Goal: Information Seeking & Learning: Learn about a topic

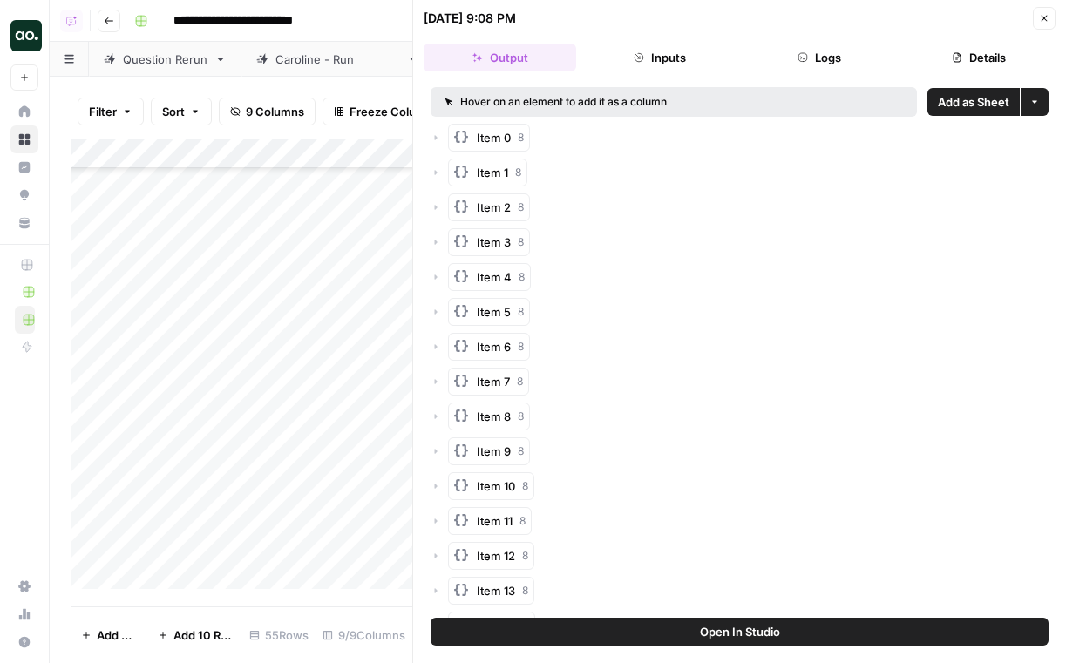
scroll to position [1220, 0]
click at [1039, 17] on icon "button" at bounding box center [1044, 18] width 10 height 10
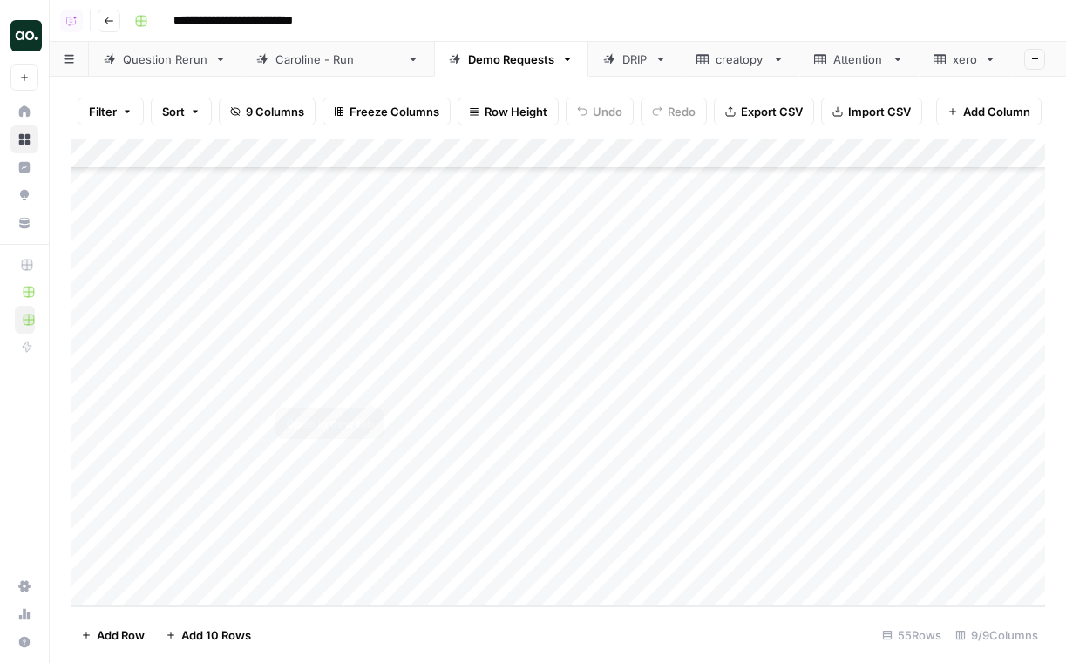
click at [288, 443] on div "Add Column" at bounding box center [558, 372] width 975 height 467
click at [273, 447] on div "Add Column" at bounding box center [558, 372] width 975 height 467
drag, startPoint x: 318, startPoint y: 450, endPoint x: 200, endPoint y: 448, distance: 118.6
click at [200, 448] on body "**********" at bounding box center [533, 331] width 1066 height 663
click at [415, 442] on input "**********" at bounding box center [388, 448] width 279 height 21
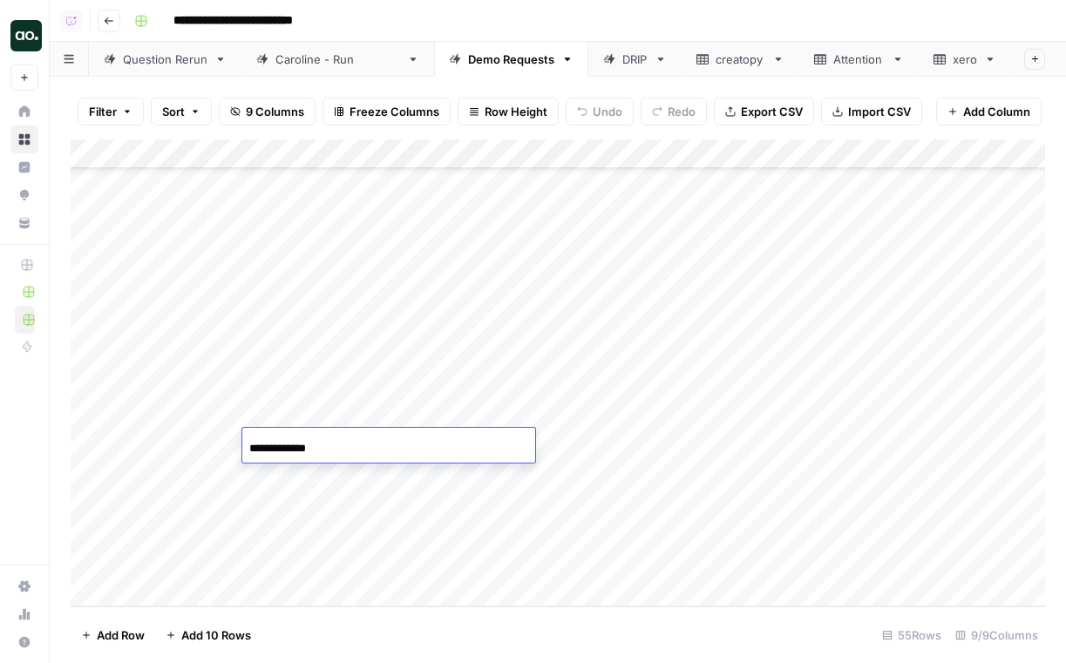
type input "**********"
click at [194, 438] on div "Add Column" at bounding box center [558, 372] width 975 height 467
click at [180, 447] on div "Add Column" at bounding box center [558, 372] width 975 height 467
type textarea "********"
click at [664, 445] on div "Add Column" at bounding box center [558, 372] width 975 height 467
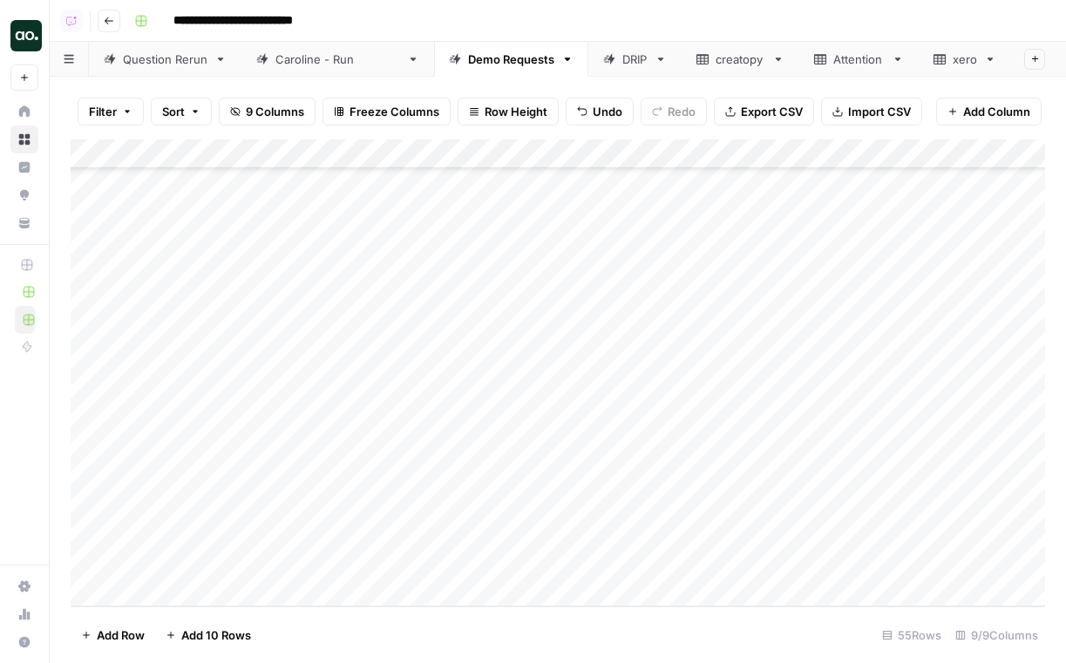
click at [180, 471] on div "Add Column" at bounding box center [558, 372] width 975 height 467
click at [350, 480] on div "Add Column" at bounding box center [558, 372] width 975 height 467
click at [350, 474] on div "Add Column" at bounding box center [558, 372] width 975 height 467
drag, startPoint x: 291, startPoint y: 480, endPoint x: 188, endPoint y: 475, distance: 103.0
click at [189, 477] on body "**********" at bounding box center [533, 331] width 1066 height 663
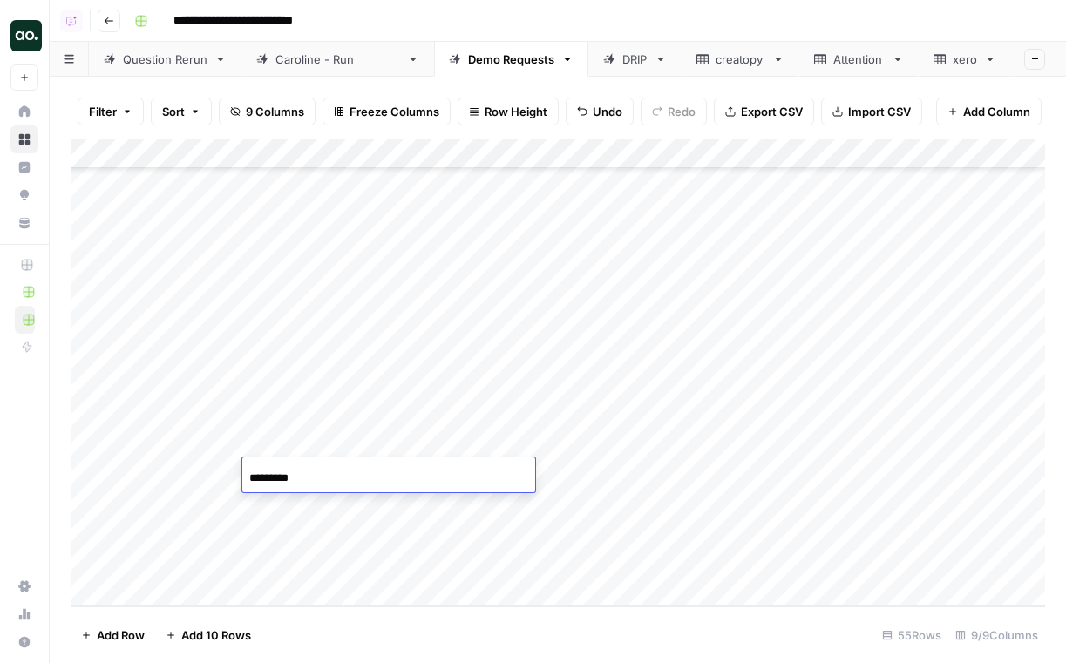
click at [353, 469] on input "*********" at bounding box center [388, 478] width 279 height 21
type input "********"
click at [673, 472] on div "Add Column" at bounding box center [558, 372] width 975 height 467
click at [294, 509] on div "Add Column" at bounding box center [558, 372] width 975 height 467
click at [323, 65] on div "Caroline - Run" at bounding box center [337, 59] width 125 height 17
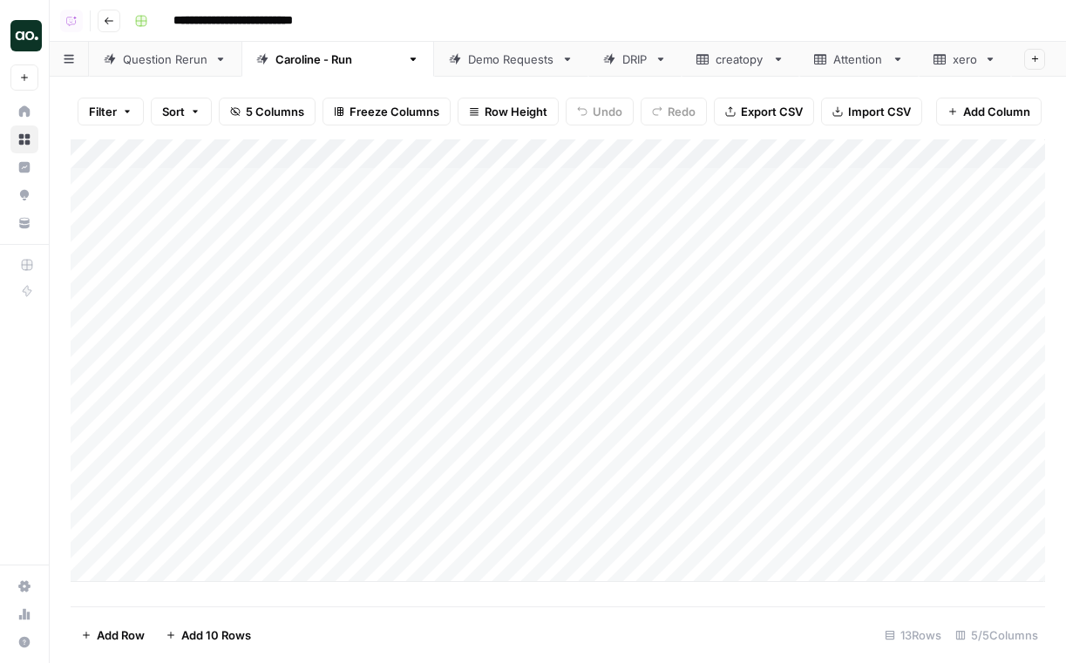
click at [367, 525] on div "Add Column" at bounding box center [558, 360] width 975 height 443
click at [370, 539] on div "Add Column" at bounding box center [558, 360] width 975 height 443
type textarea "**********"
click at [295, 535] on div "Add Column" at bounding box center [558, 360] width 975 height 443
click at [208, 543] on div "Add Column" at bounding box center [558, 360] width 975 height 443
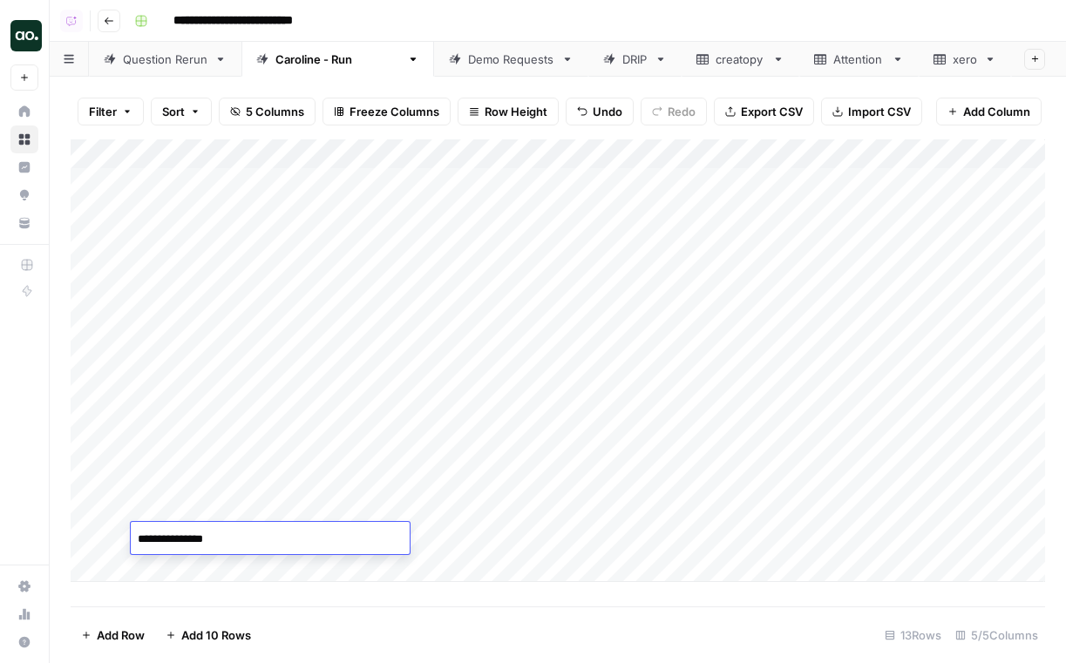
type textarea "**********"
click at [606, 508] on div "Add Column" at bounding box center [558, 360] width 975 height 443
drag, startPoint x: 679, startPoint y: 520, endPoint x: 678, endPoint y: 541, distance: 21.8
click at [678, 543] on div "Add Column" at bounding box center [558, 360] width 975 height 443
click at [780, 537] on div "Add Column" at bounding box center [558, 360] width 975 height 443
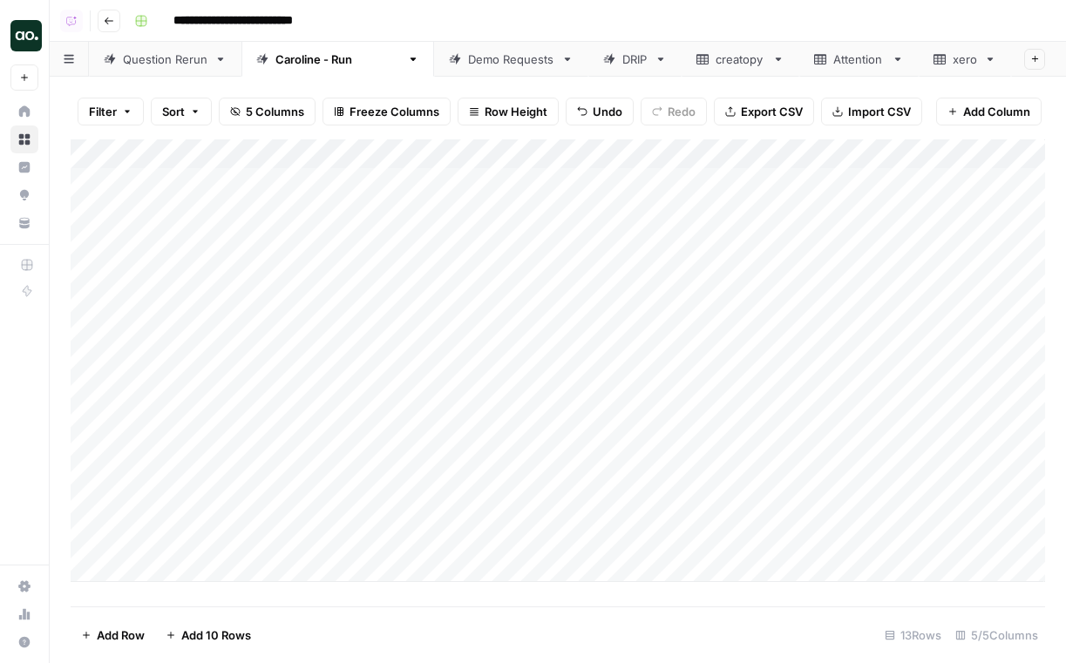
click at [468, 56] on div "Demo Requests" at bounding box center [511, 59] width 86 height 17
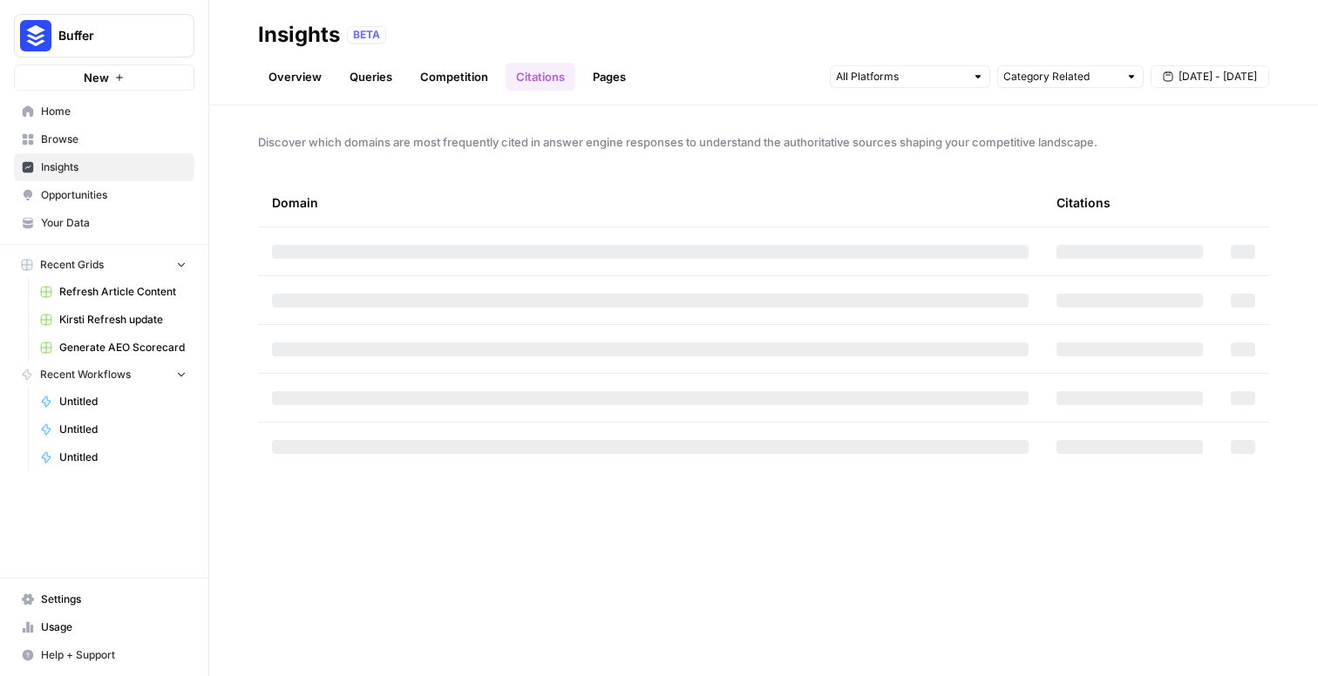
click at [99, 34] on span "Buffer" at bounding box center [110, 35] width 105 height 17
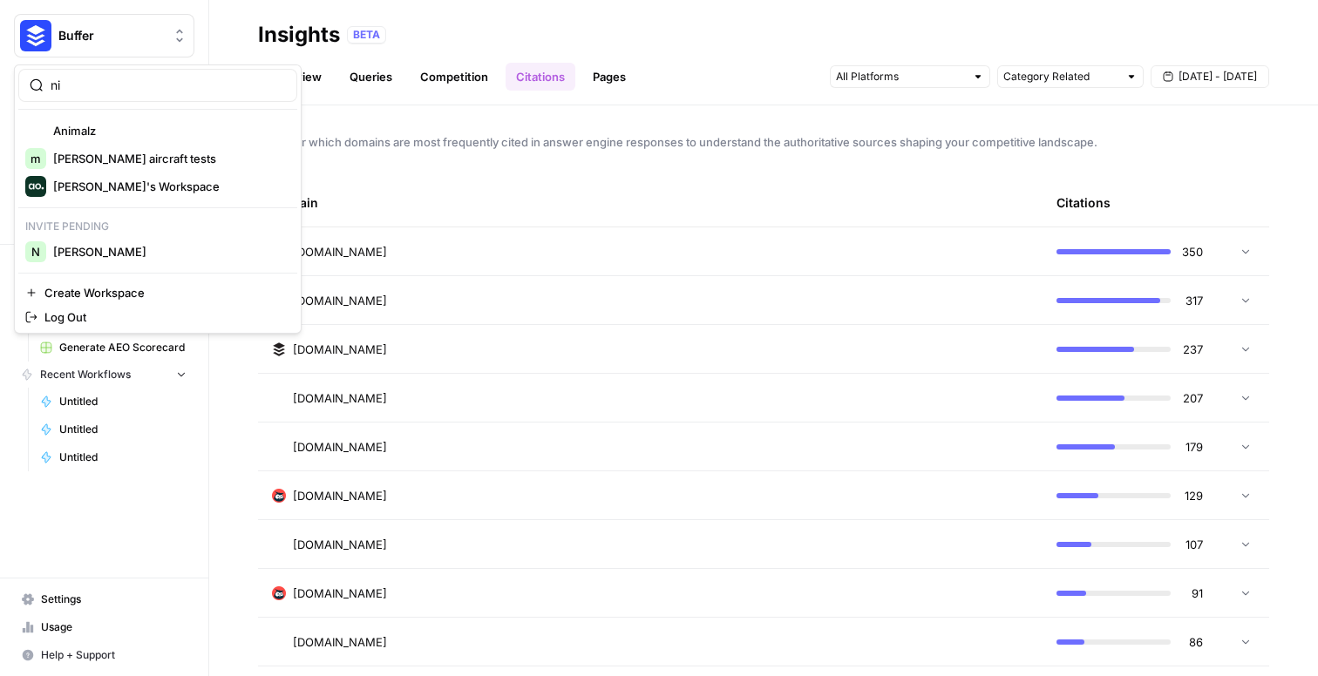
type input "ni"
click at [106, 256] on span "Nicole G" at bounding box center [168, 251] width 230 height 17
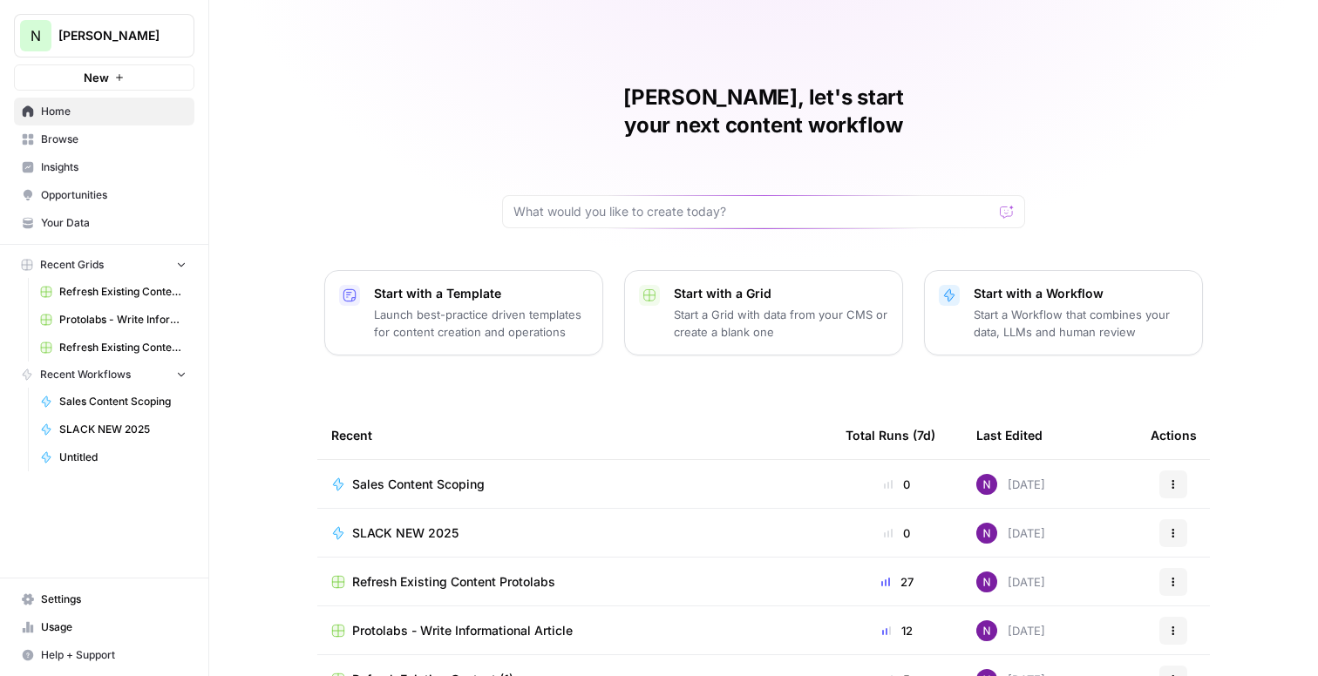
click at [106, 223] on span "Your Data" at bounding box center [114, 223] width 146 height 16
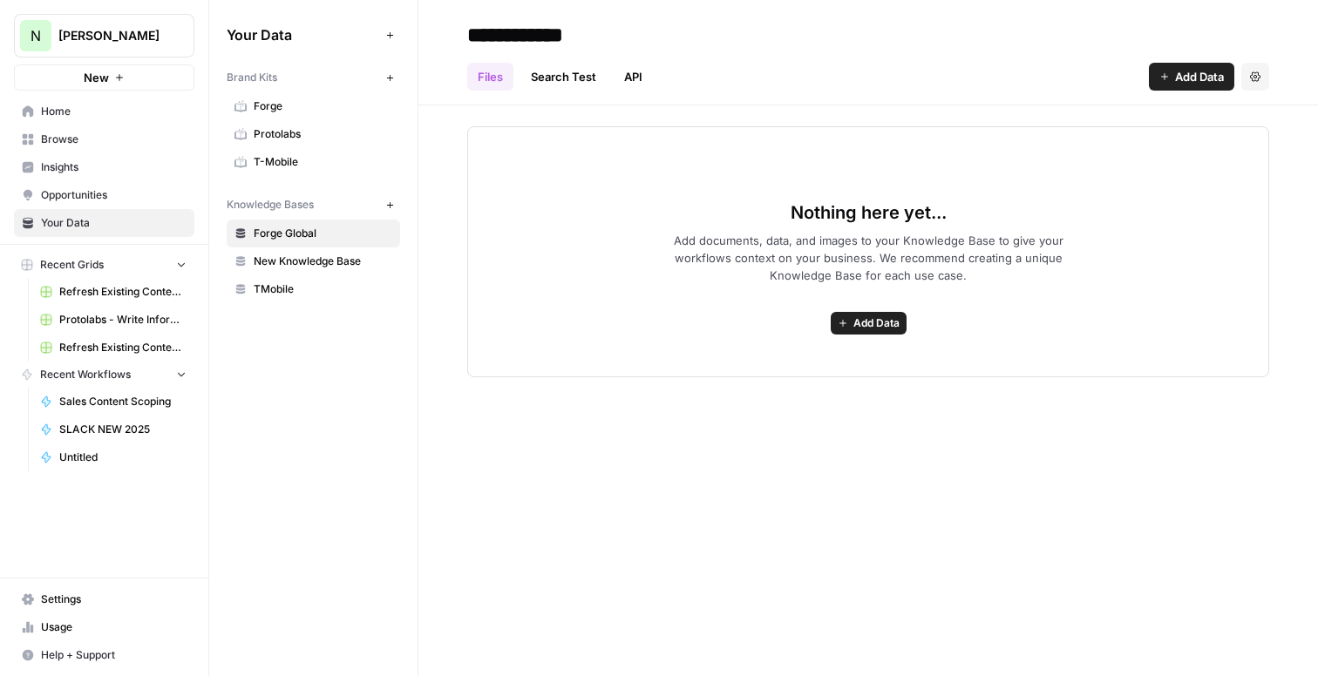
click at [272, 163] on span "T-Mobile" at bounding box center [323, 162] width 139 height 16
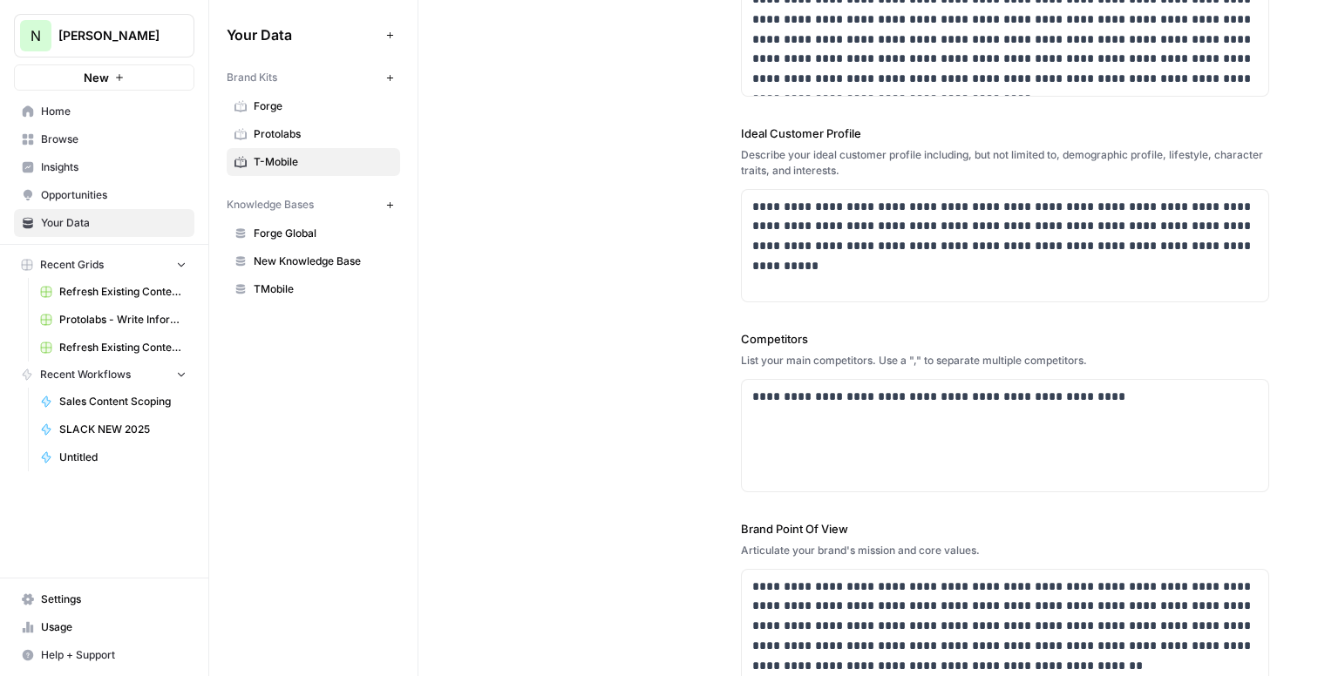
scroll to position [521, 0]
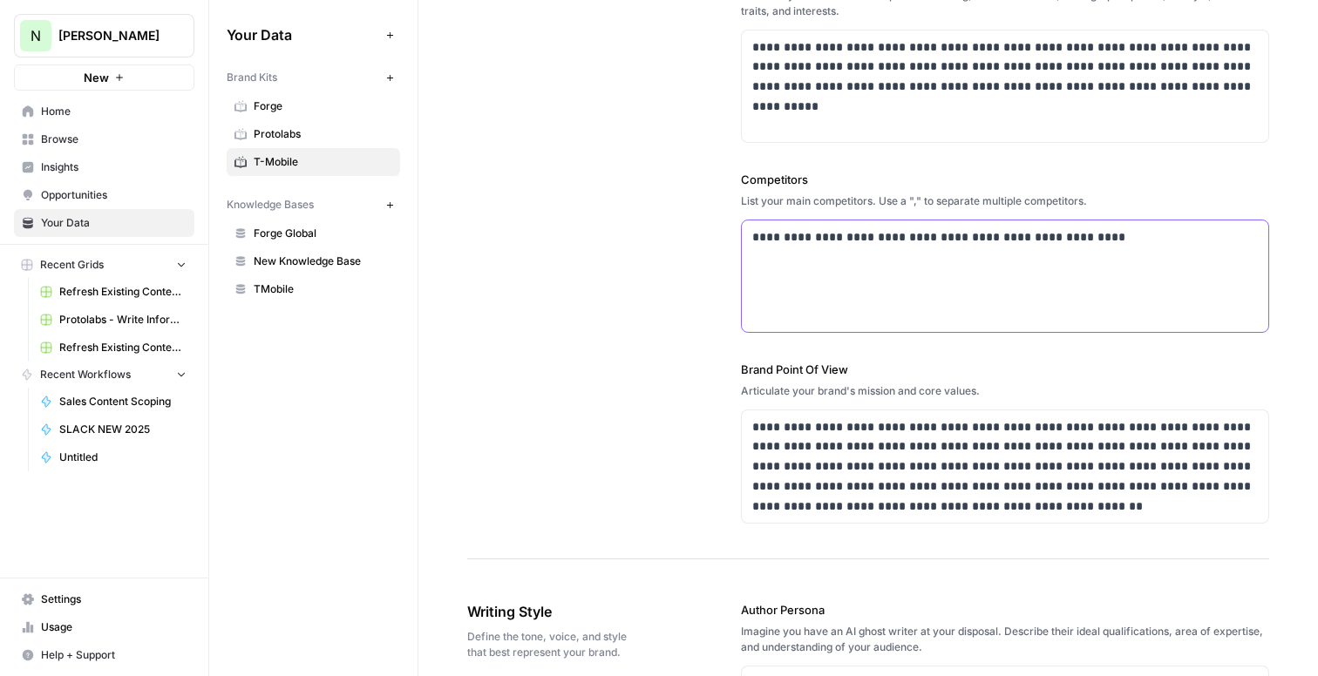
drag, startPoint x: 1102, startPoint y: 237, endPoint x: 675, endPoint y: 238, distance: 427.1
click at [675, 238] on div "**********" at bounding box center [868, 54] width 802 height 1010
copy p "**********"
click at [99, 27] on span "Nicole G" at bounding box center [110, 35] width 105 height 17
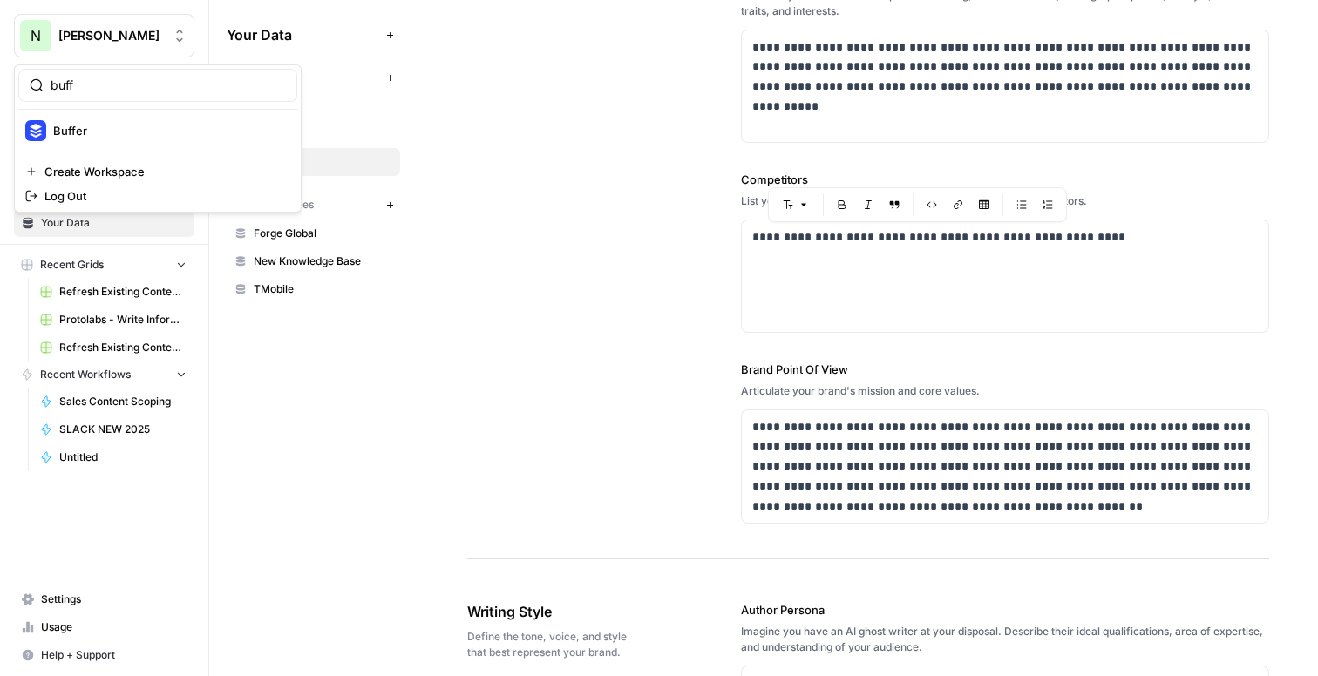
type input "buff"
click at [121, 139] on div "Buffer" at bounding box center [157, 130] width 265 height 21
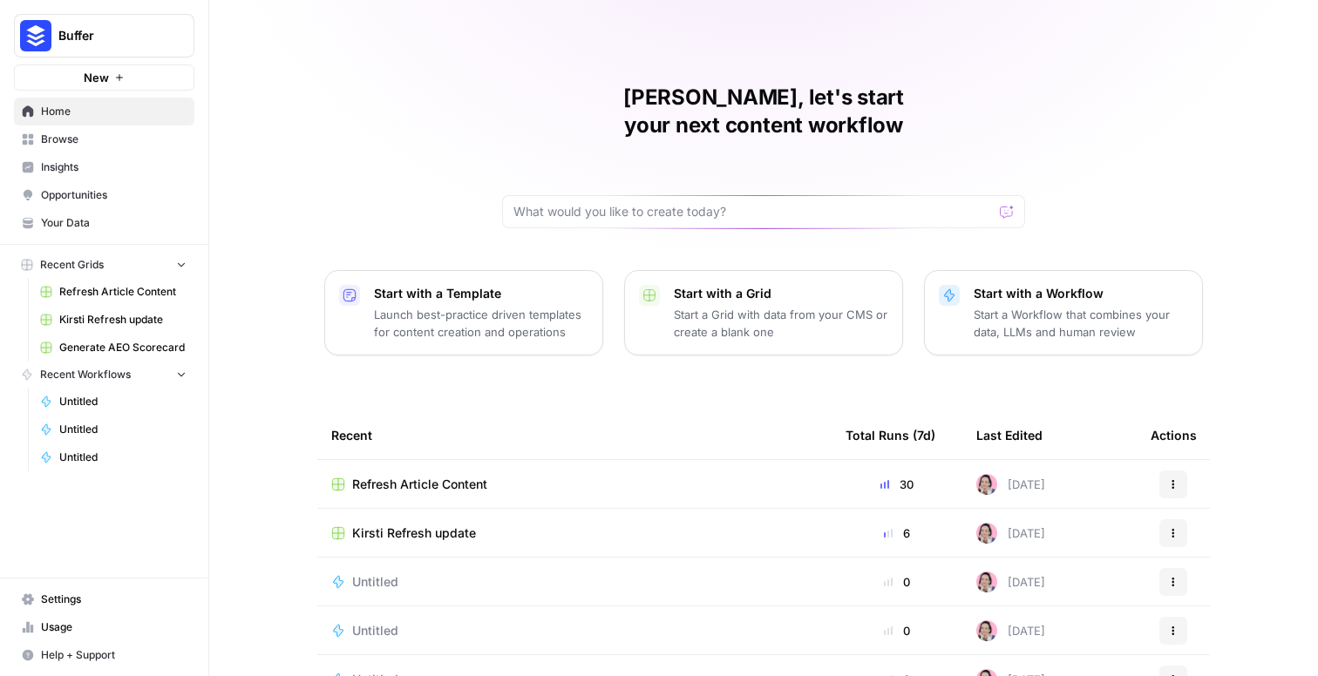
click at [98, 170] on span "Insights" at bounding box center [114, 168] width 146 height 16
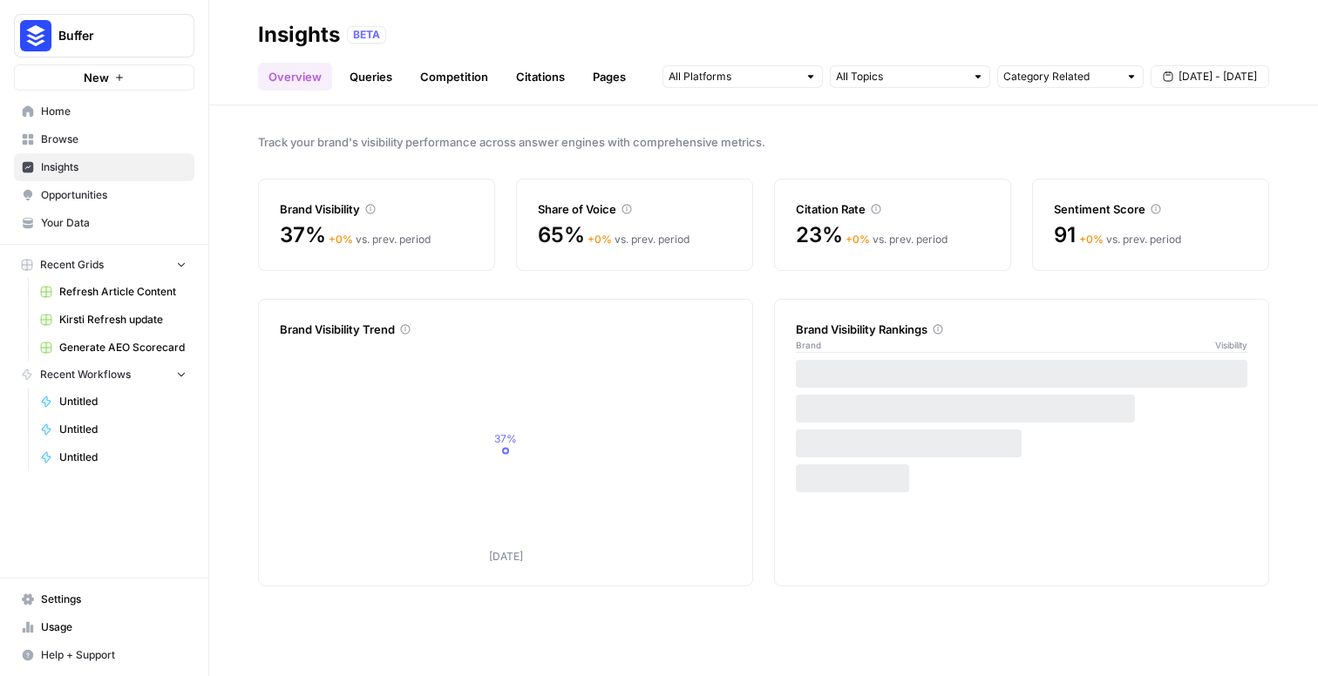
click at [540, 71] on link "Citations" at bounding box center [541, 77] width 70 height 28
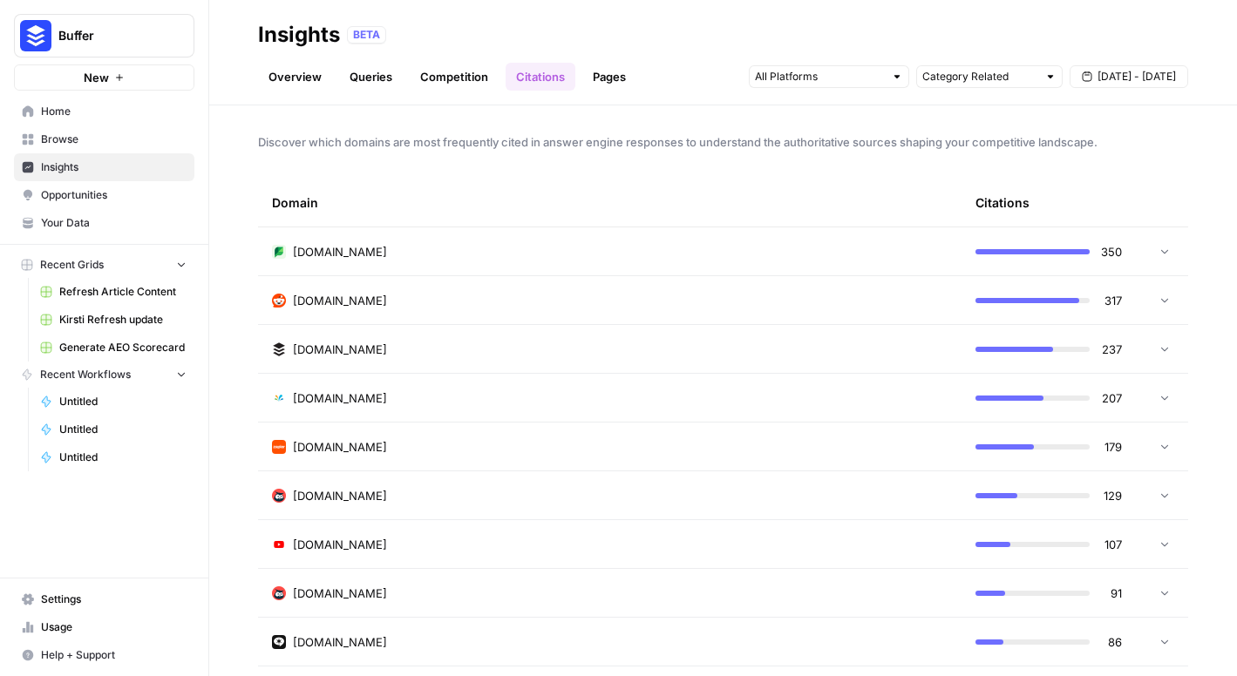
click at [133, 44] on button "Buffer" at bounding box center [104, 36] width 180 height 44
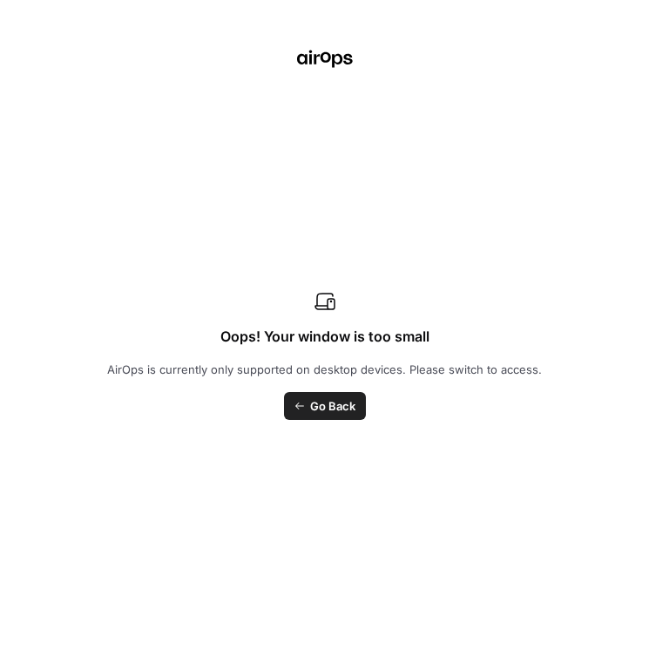
type input "higher"
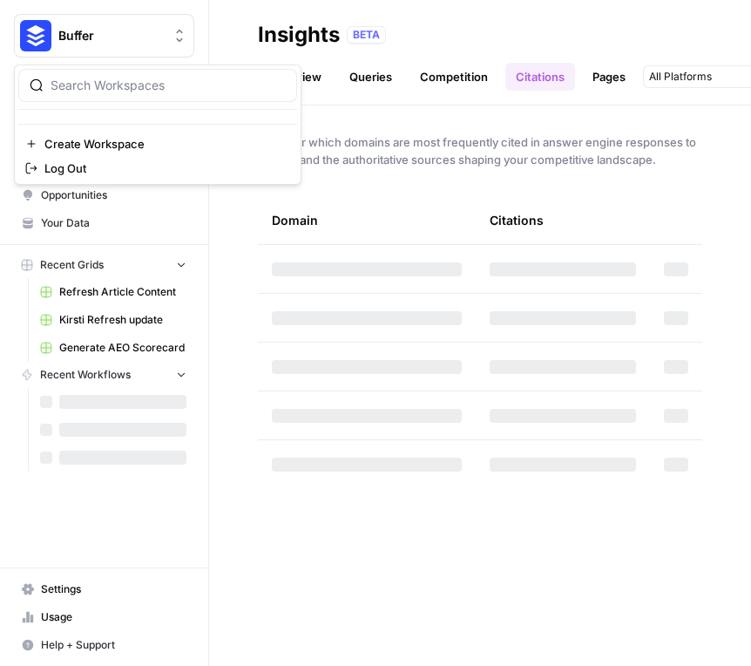
click at [107, 27] on span "Buffer" at bounding box center [110, 35] width 105 height 17
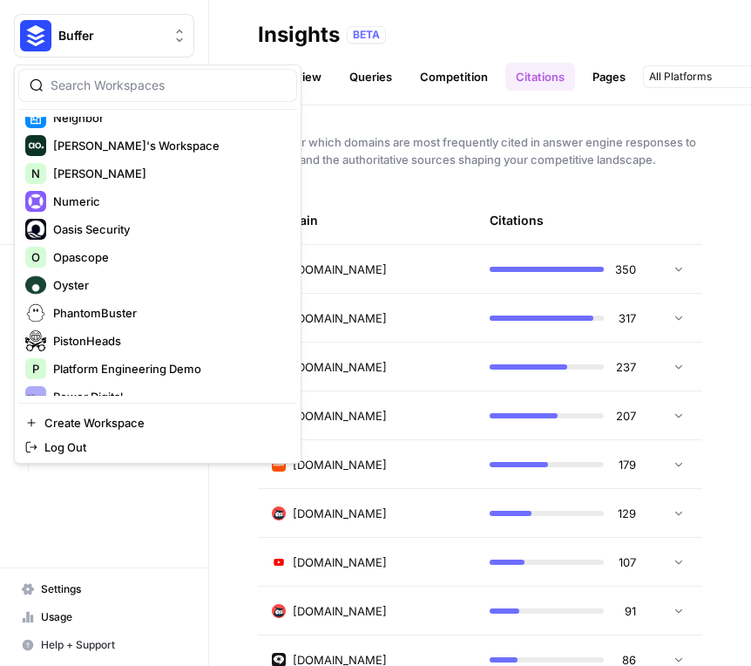
scroll to position [2241, 0]
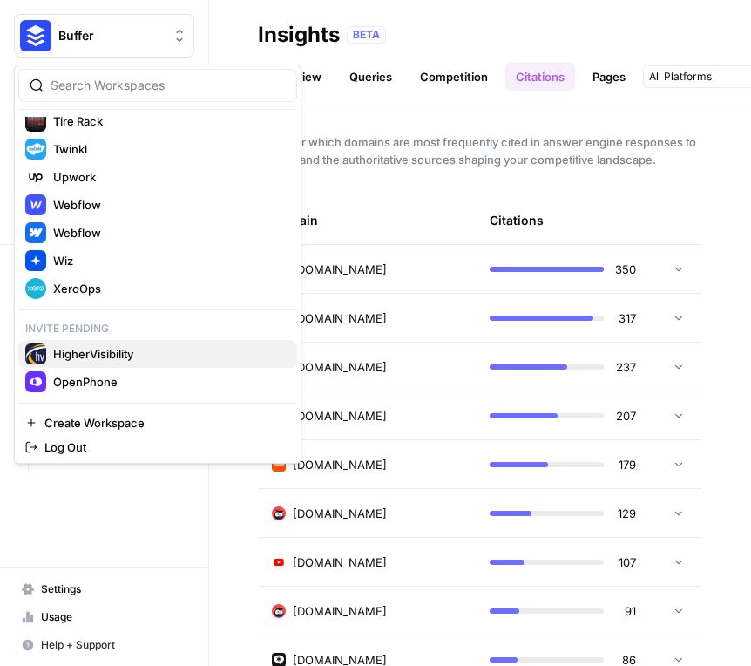
click at [114, 352] on span "HigherVisibility" at bounding box center [168, 353] width 230 height 17
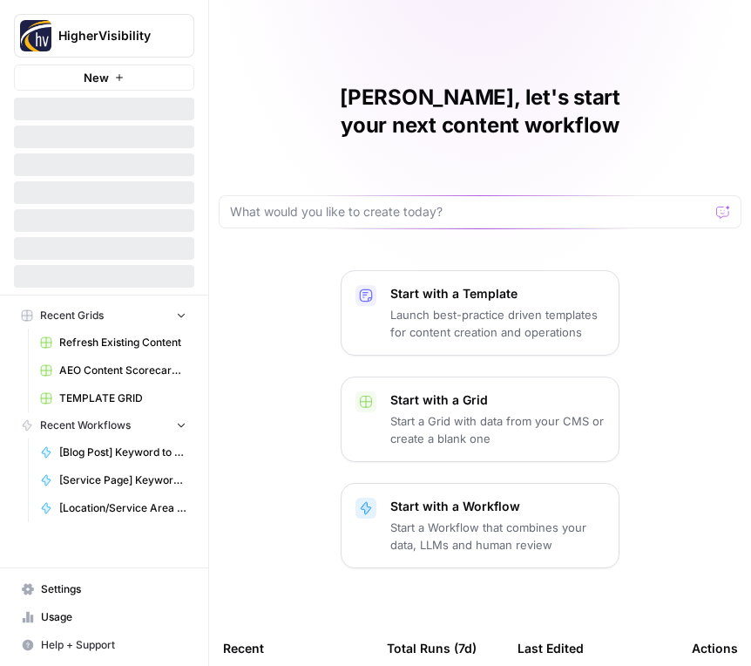
click at [127, 37] on span "HigherVisibility" at bounding box center [110, 35] width 105 height 17
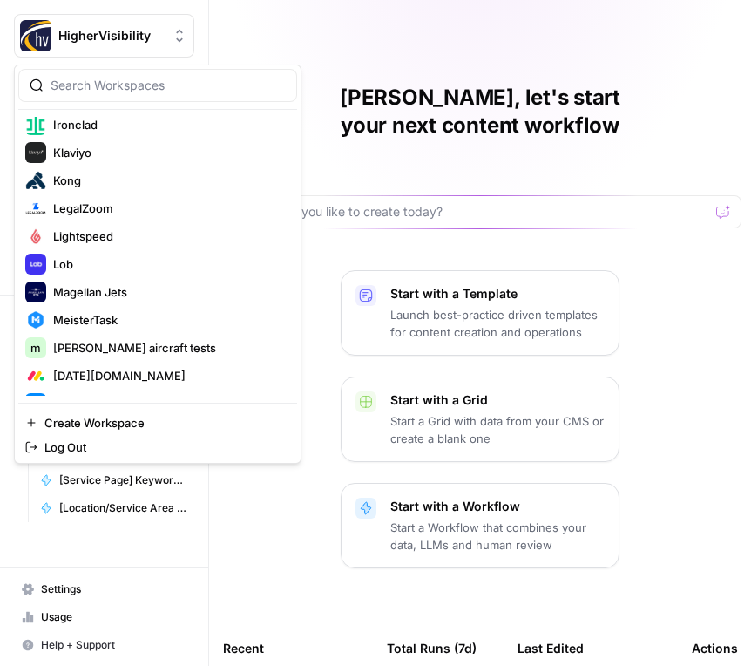
scroll to position [2241, 0]
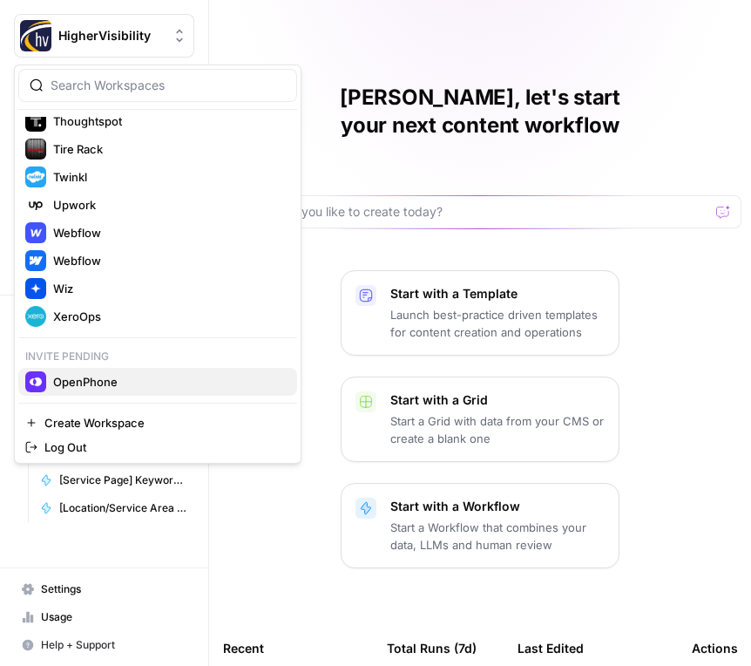
click at [108, 389] on span "OpenPhone" at bounding box center [168, 381] width 230 height 17
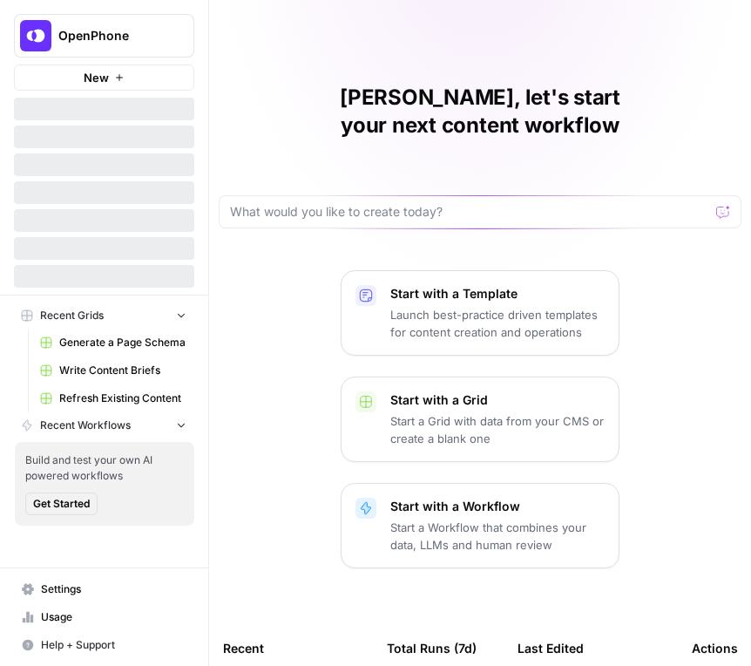
click at [112, 41] on span "OpenPhone" at bounding box center [110, 35] width 105 height 17
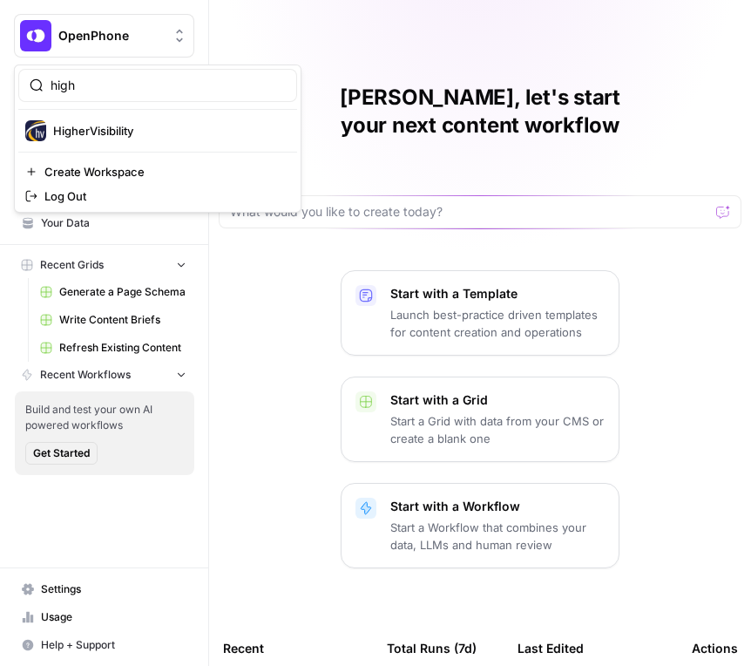
type input "high"
click at [123, 130] on span "HigherVisibility" at bounding box center [168, 130] width 230 height 17
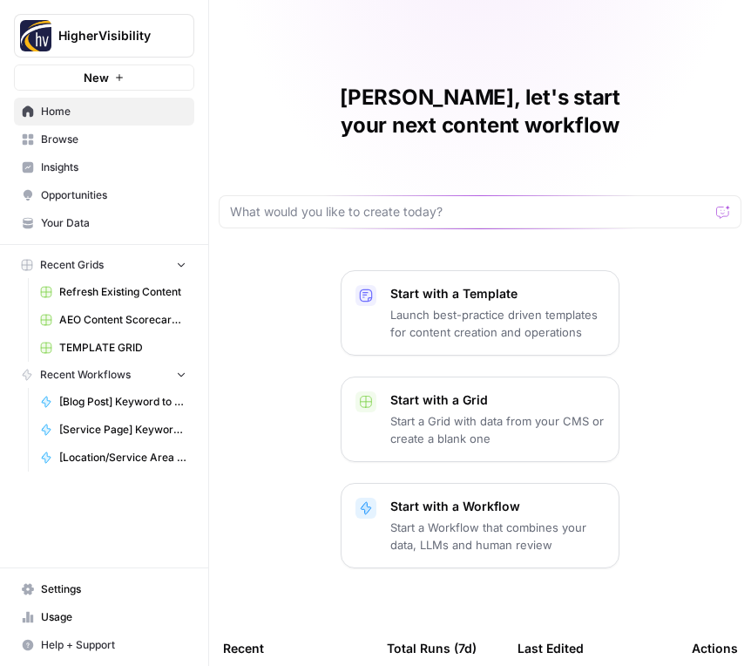
click at [92, 216] on span "Your Data" at bounding box center [114, 223] width 146 height 16
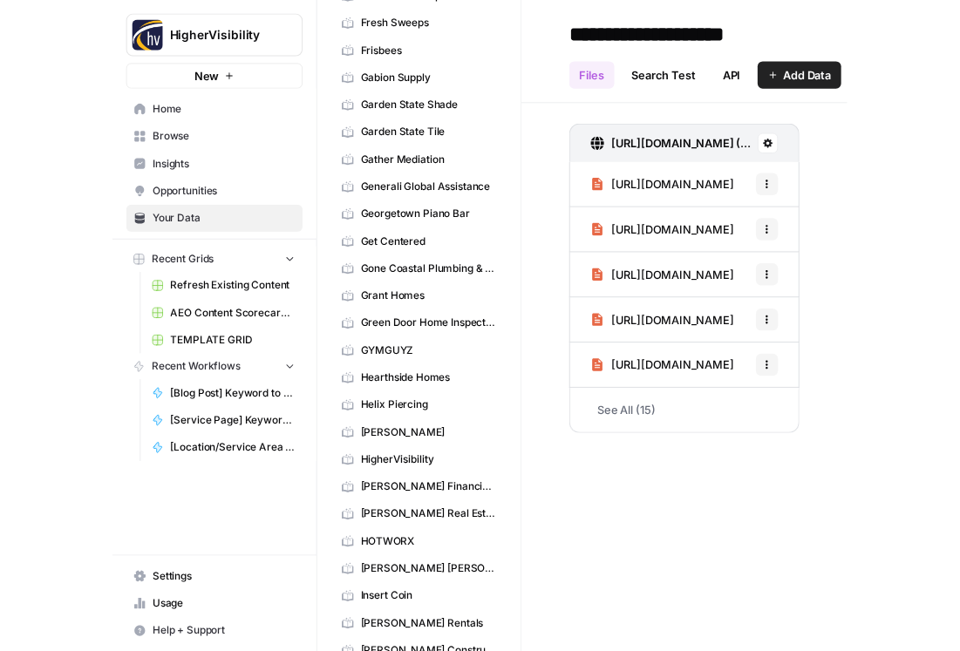
scroll to position [3203, 0]
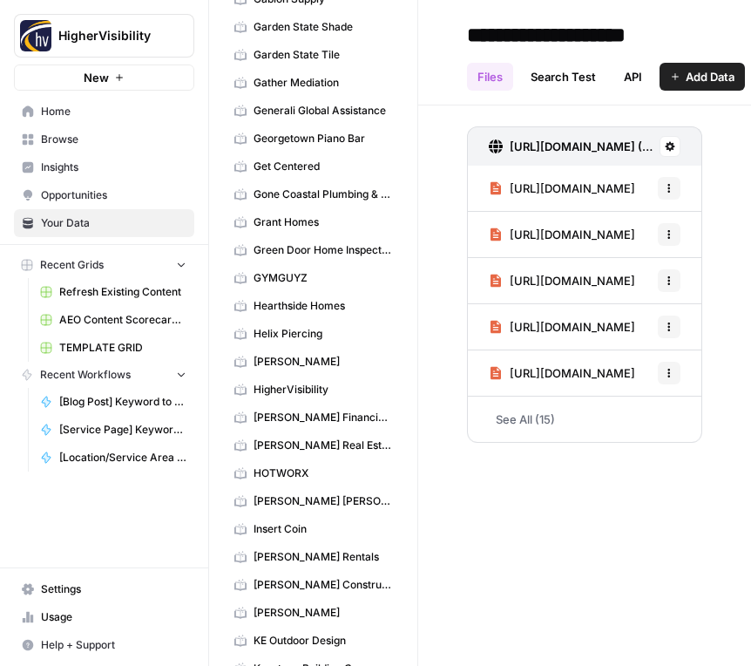
click at [318, 398] on link "HigherVisibility" at bounding box center [313, 390] width 173 height 28
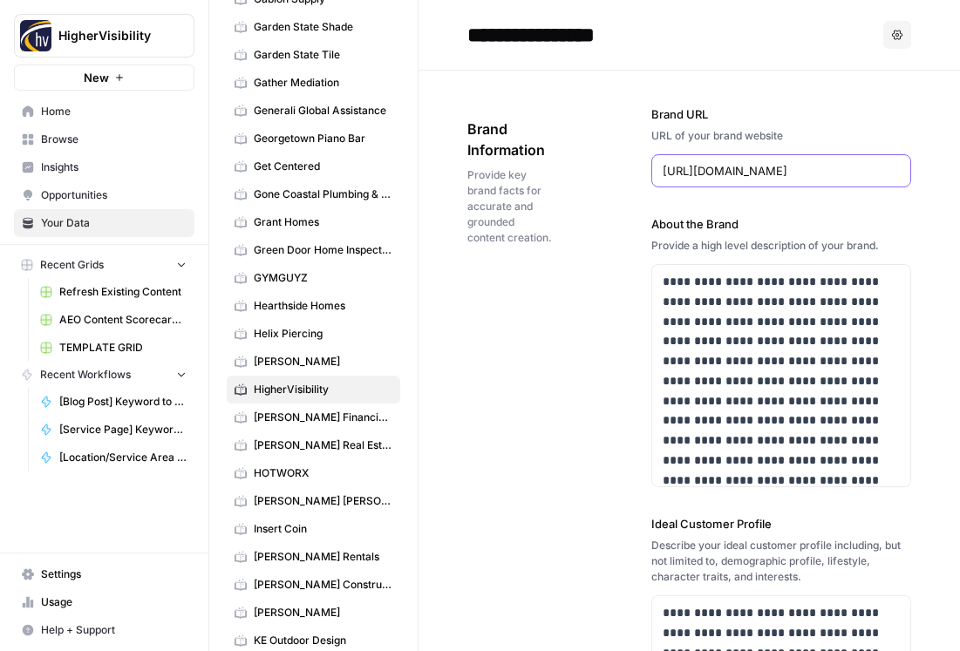
drag, startPoint x: 732, startPoint y: 171, endPoint x: 867, endPoint y: 170, distance: 135.1
click at [751, 170] on input "[URL][DOMAIN_NAME]" at bounding box center [780, 170] width 237 height 17
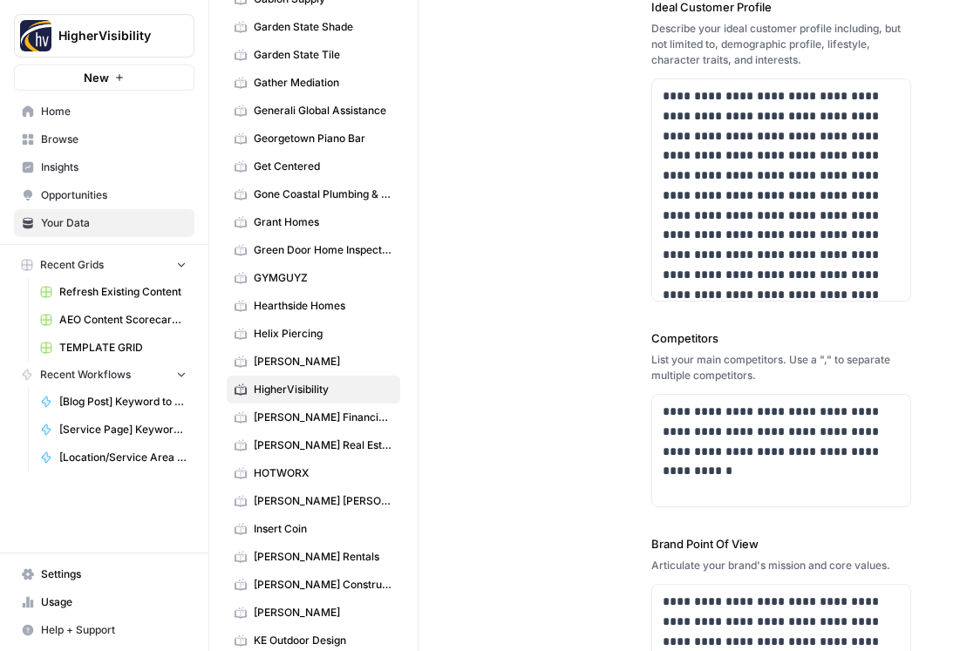
scroll to position [593, 0]
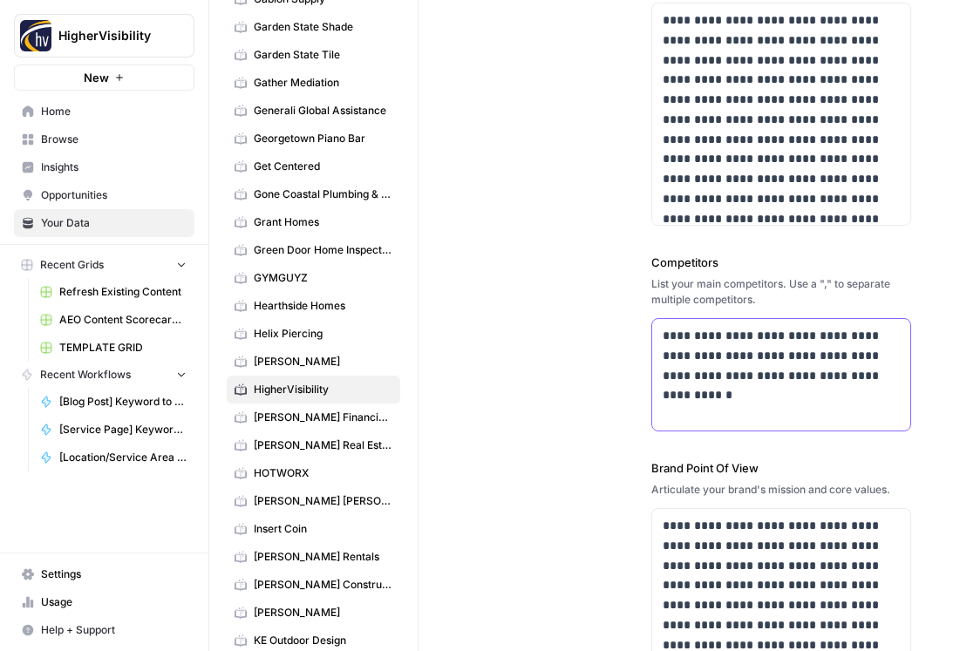
drag, startPoint x: 881, startPoint y: 376, endPoint x: 623, endPoint y: 329, distance: 262.1
click at [623, 329] on div "**********" at bounding box center [689, 122] width 444 height 1289
copy p "**********"
click at [118, 14] on button "HigherVisibility" at bounding box center [104, 36] width 180 height 44
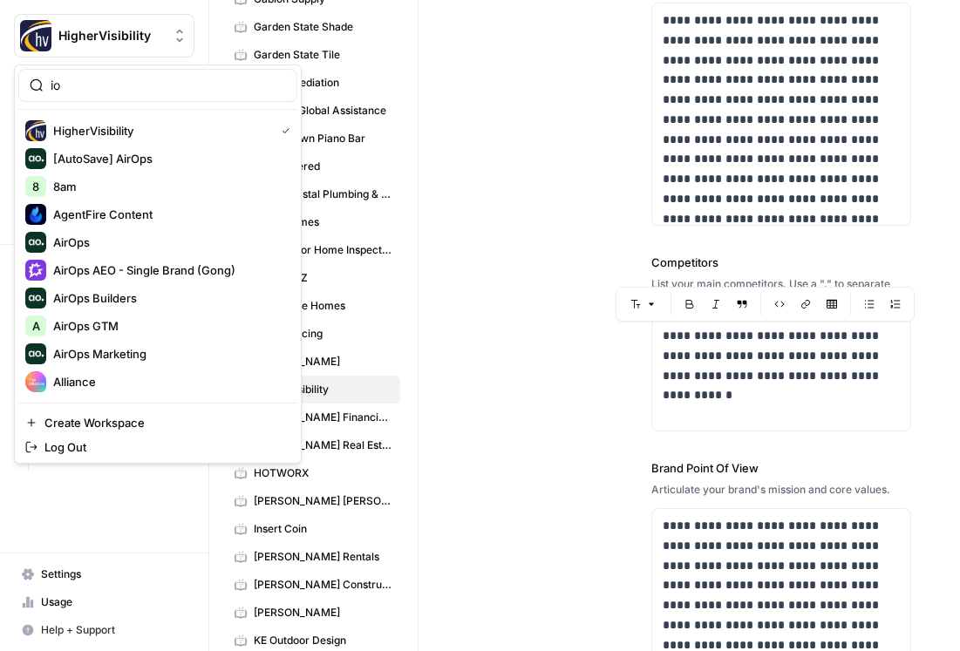
type input "i"
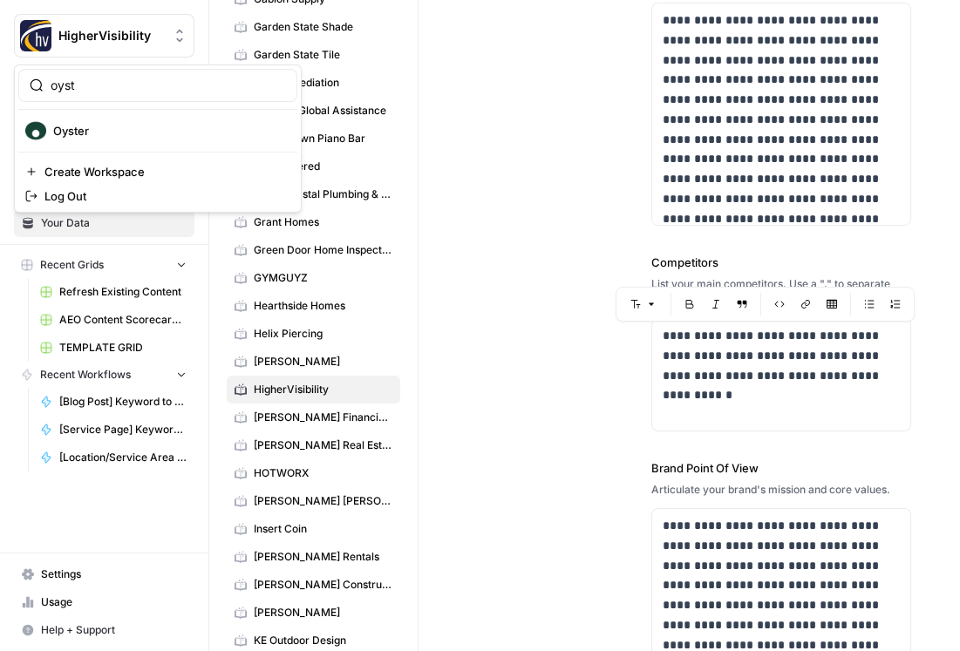
type input "oyst"
click at [177, 134] on span "Oyster" at bounding box center [168, 130] width 230 height 17
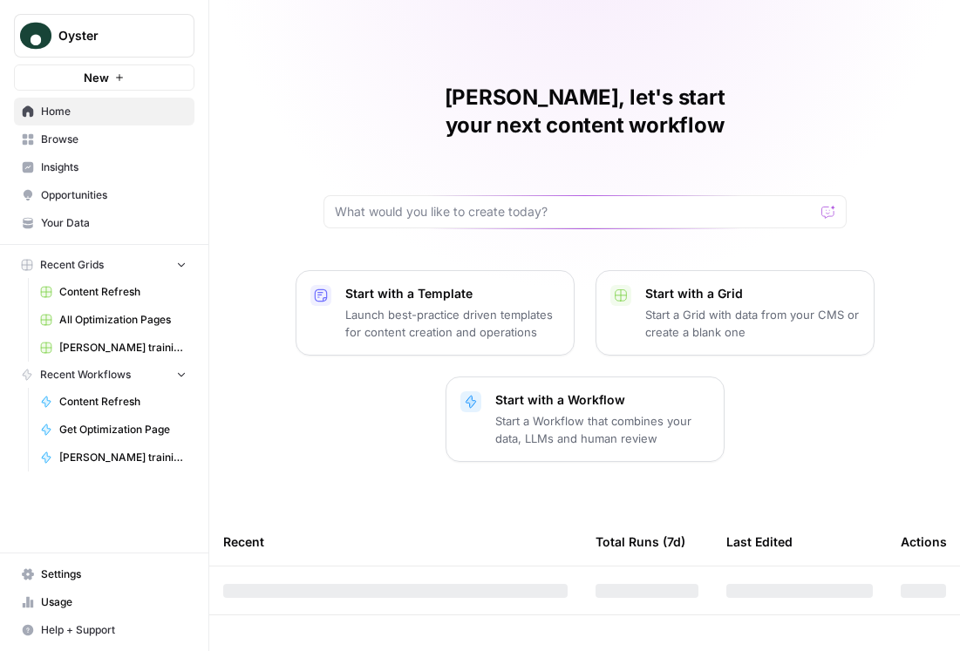
click at [132, 169] on span "Insights" at bounding box center [114, 168] width 146 height 16
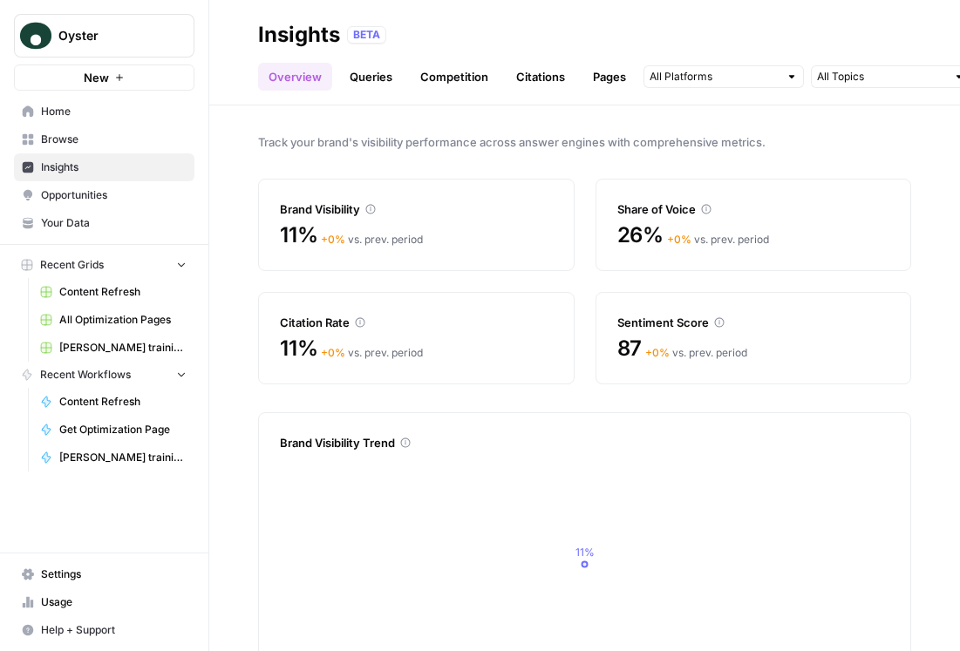
click at [375, 75] on link "Queries" at bounding box center [371, 77] width 64 height 28
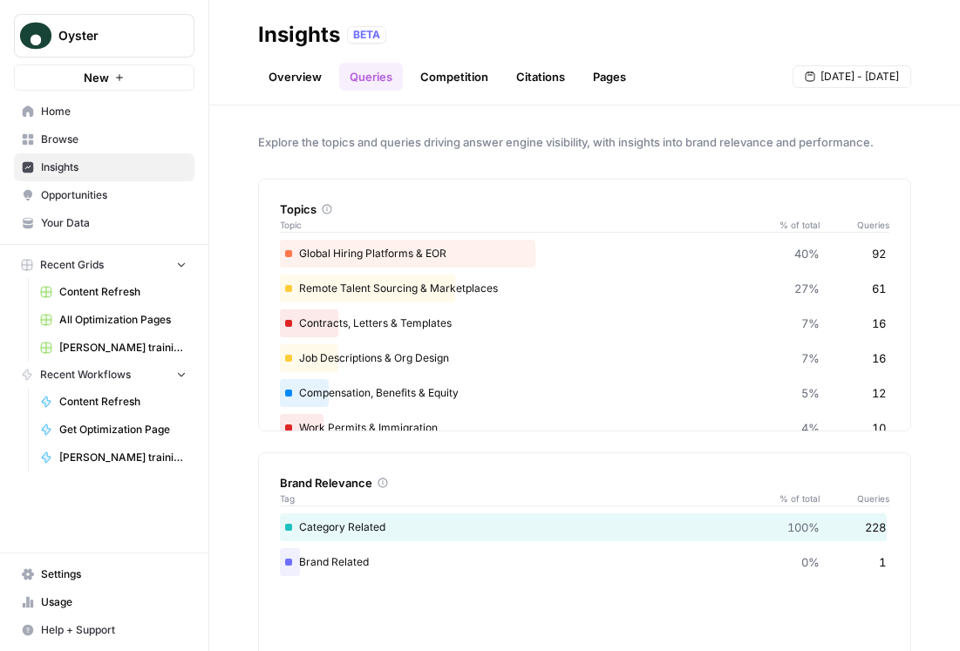
click at [437, 75] on link "Competition" at bounding box center [454, 77] width 89 height 28
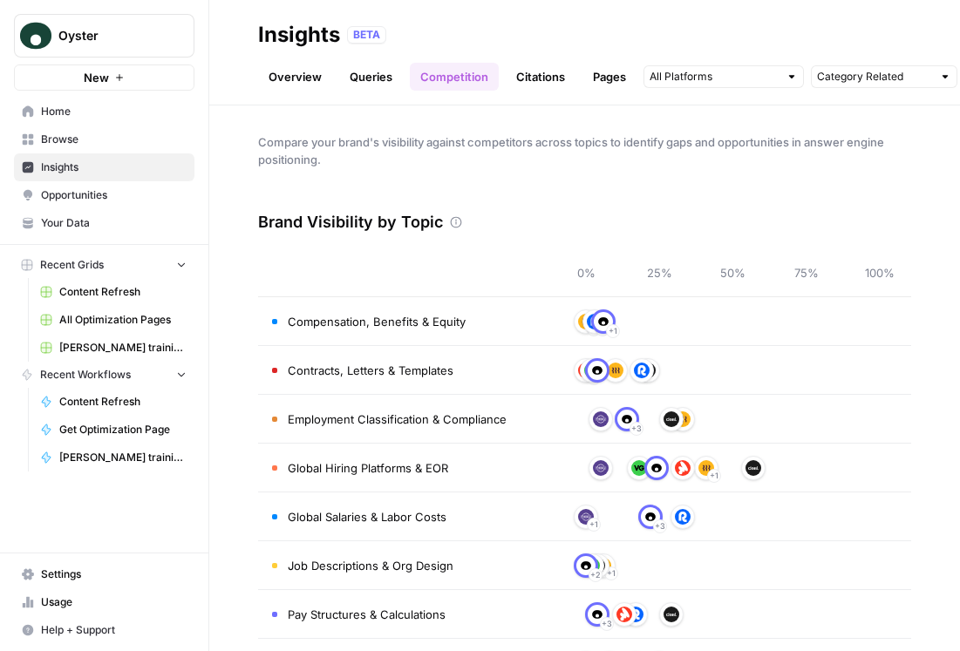
click at [534, 71] on link "Citations" at bounding box center [541, 77] width 70 height 28
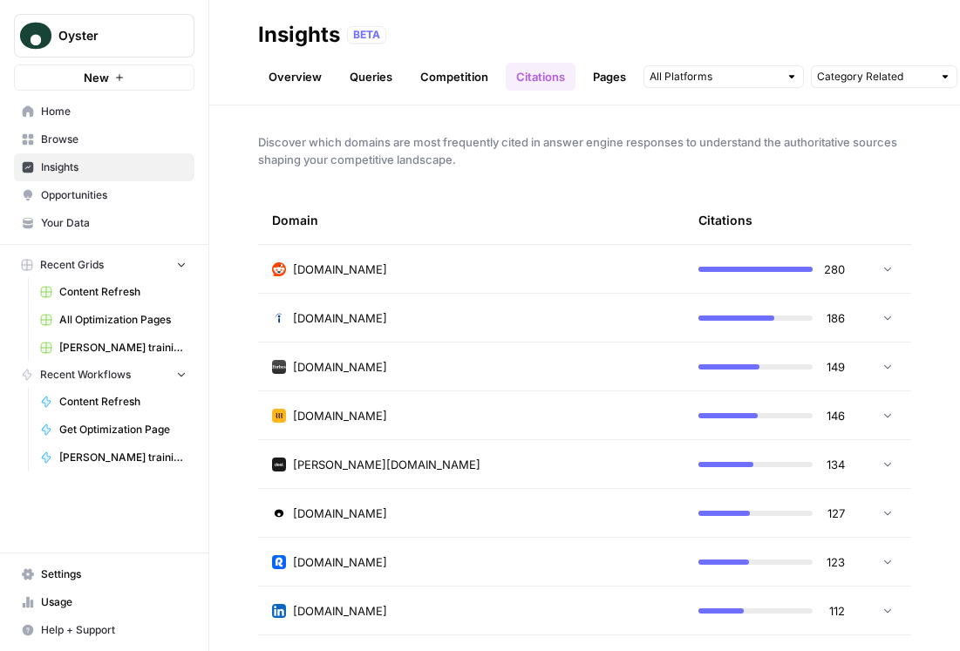
click at [594, 68] on link "Pages" at bounding box center [609, 77] width 54 height 28
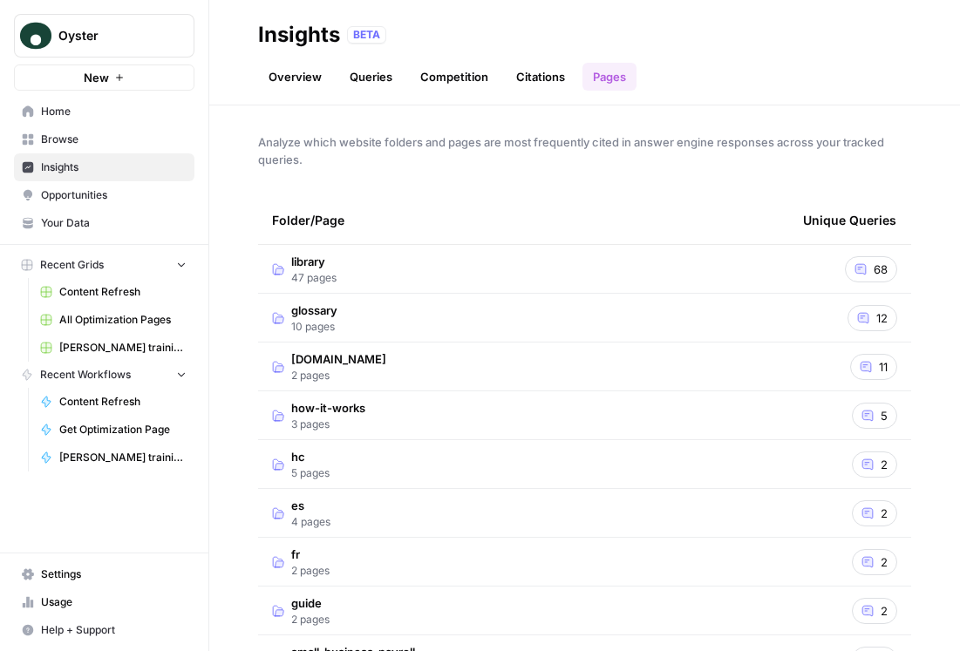
click at [290, 75] on link "Overview" at bounding box center [295, 77] width 74 height 28
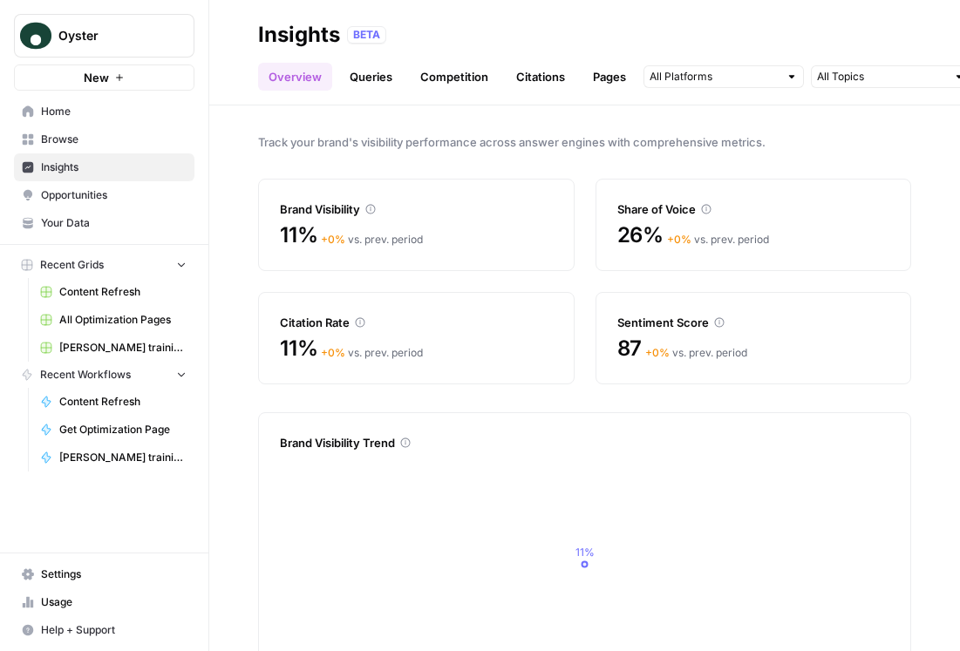
click at [119, 207] on link "Opportunities" at bounding box center [104, 195] width 180 height 28
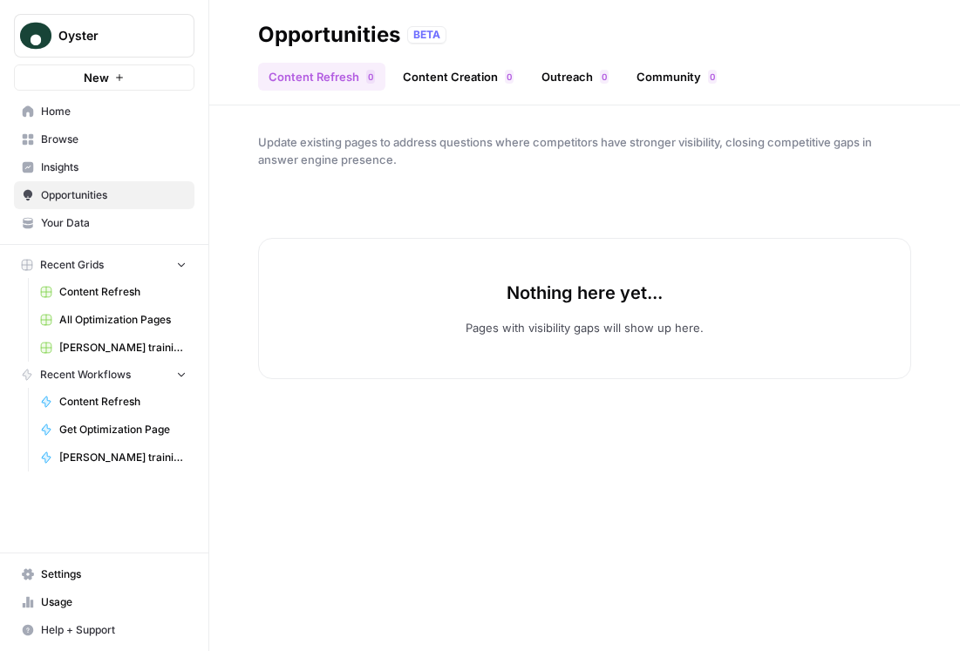
click at [126, 33] on span "Oyster" at bounding box center [110, 35] width 105 height 17
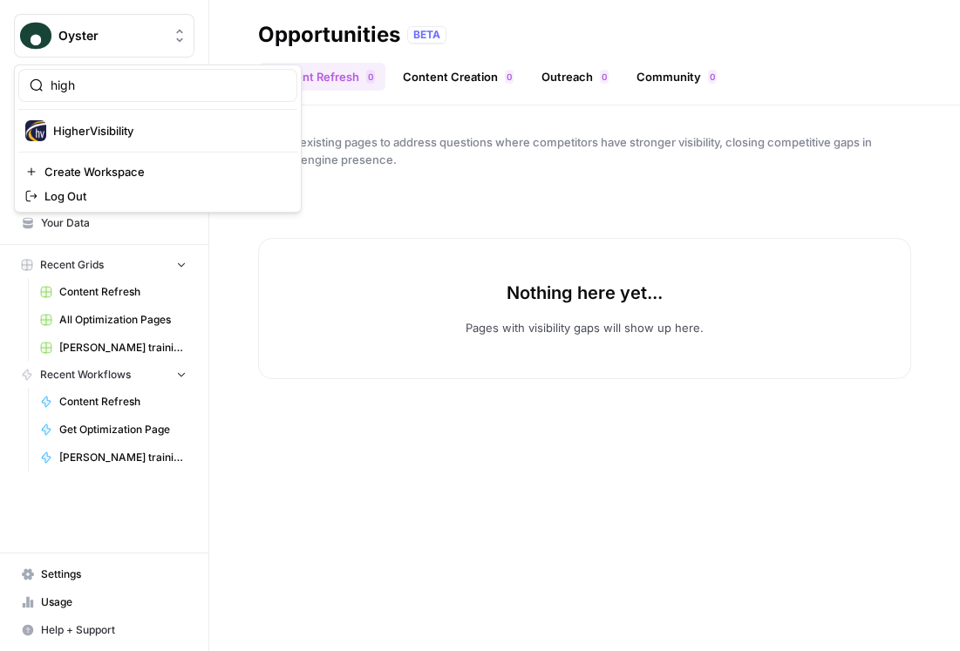
type input "high"
click at [137, 119] on button "HigherVisibility" at bounding box center [157, 131] width 279 height 28
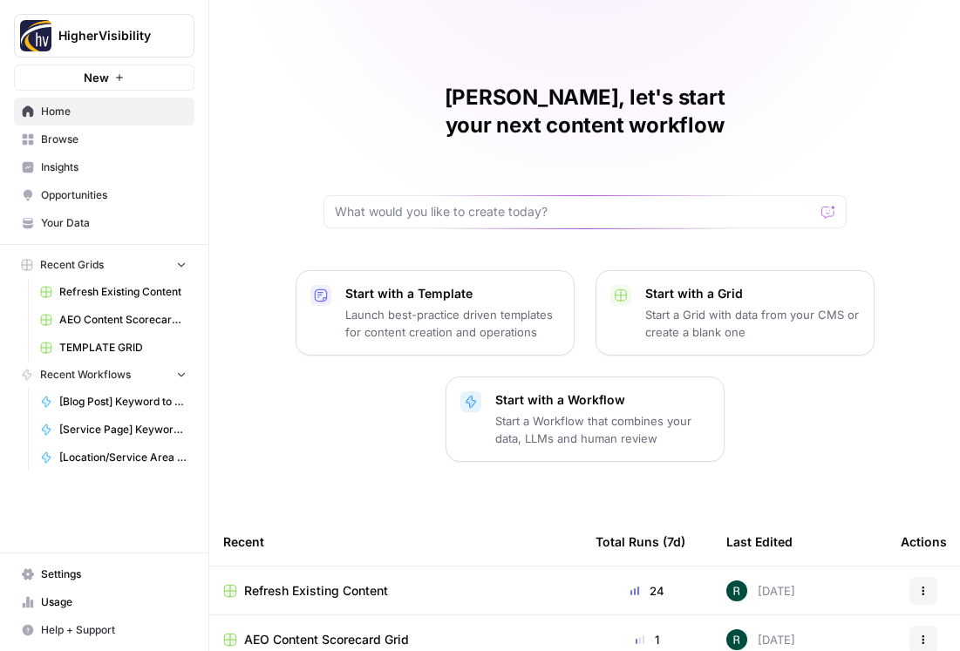
click at [78, 229] on span "Your Data" at bounding box center [114, 223] width 146 height 16
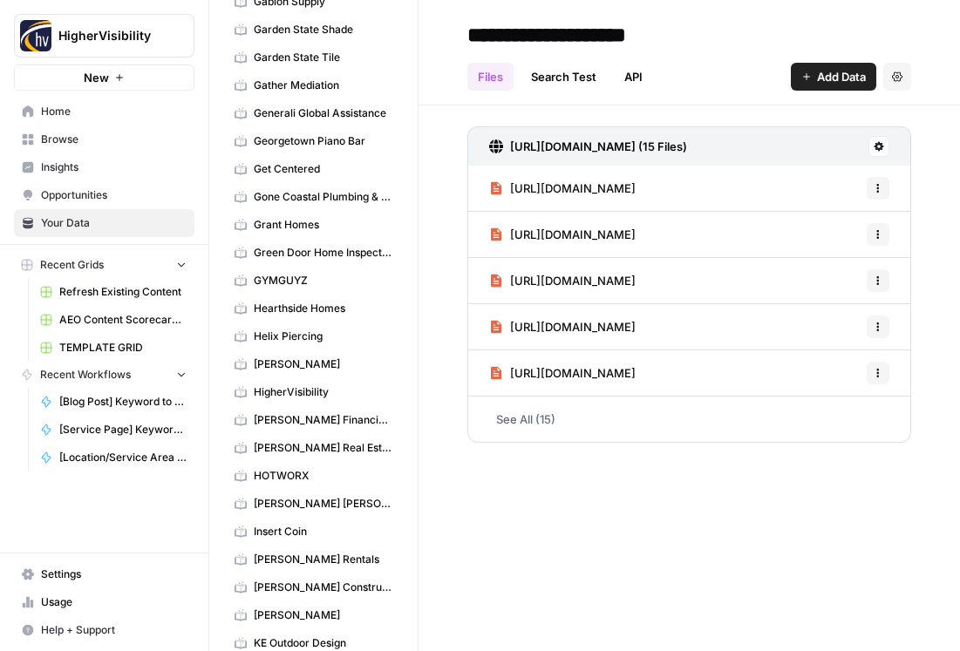
scroll to position [3212, 0]
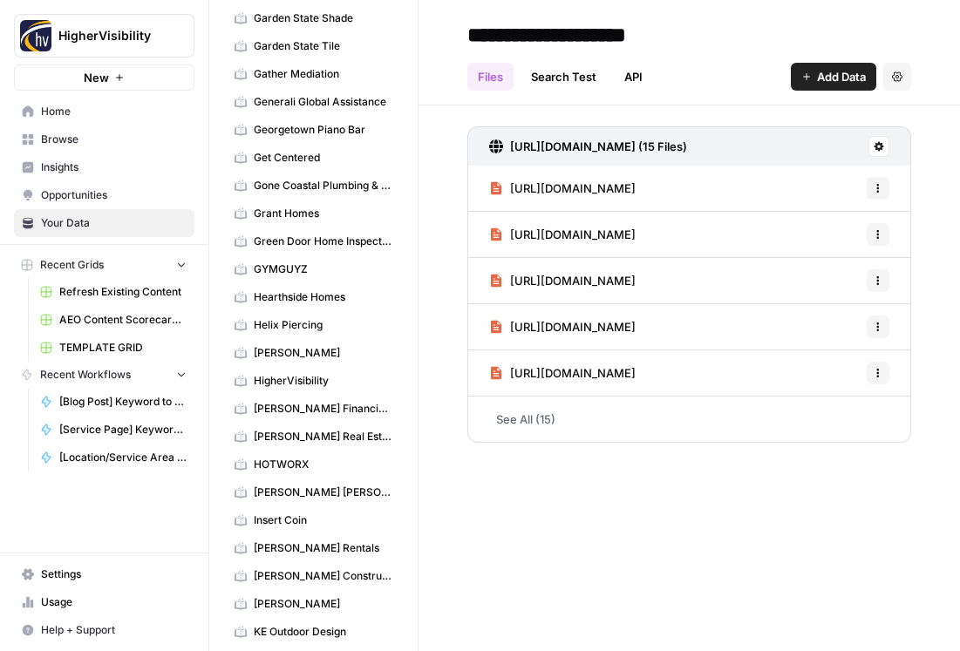
click at [301, 384] on span "HigherVisibility" at bounding box center [323, 381] width 139 height 16
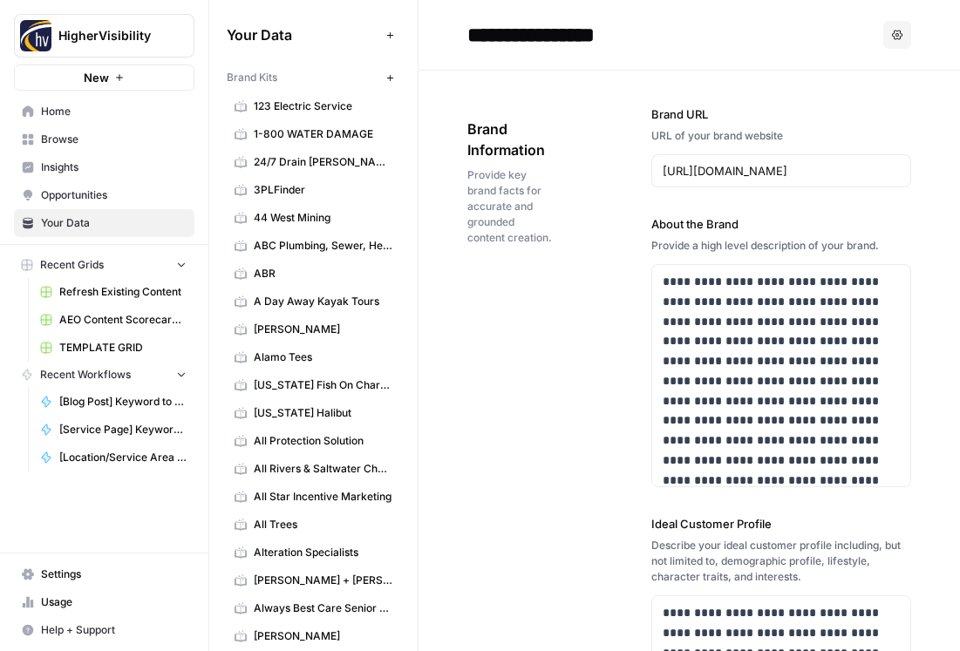
click at [82, 173] on span "Insights" at bounding box center [114, 168] width 146 height 16
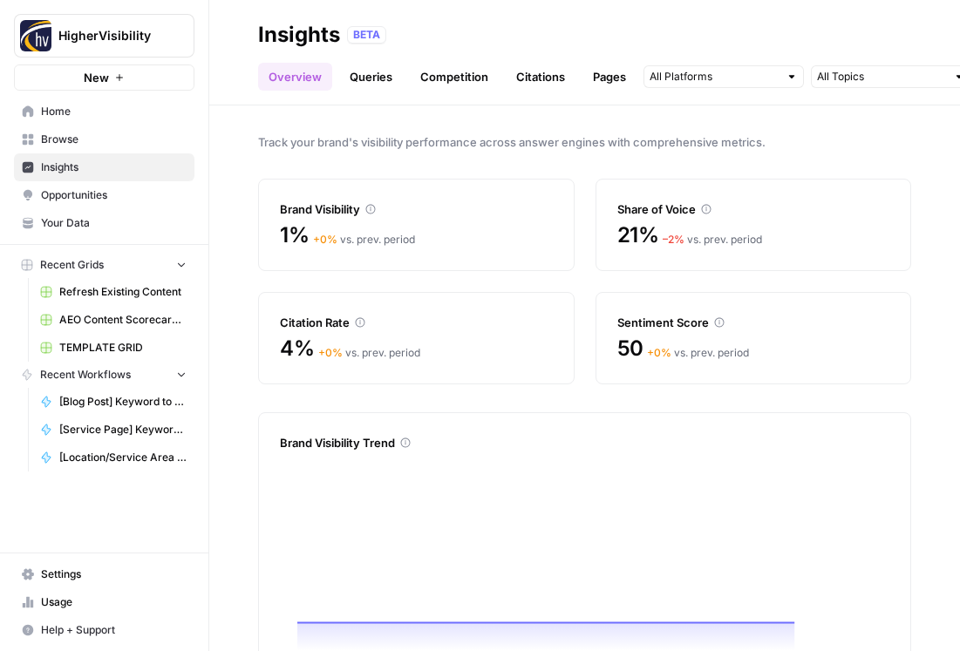
click at [101, 194] on span "Opportunities" at bounding box center [114, 195] width 146 height 16
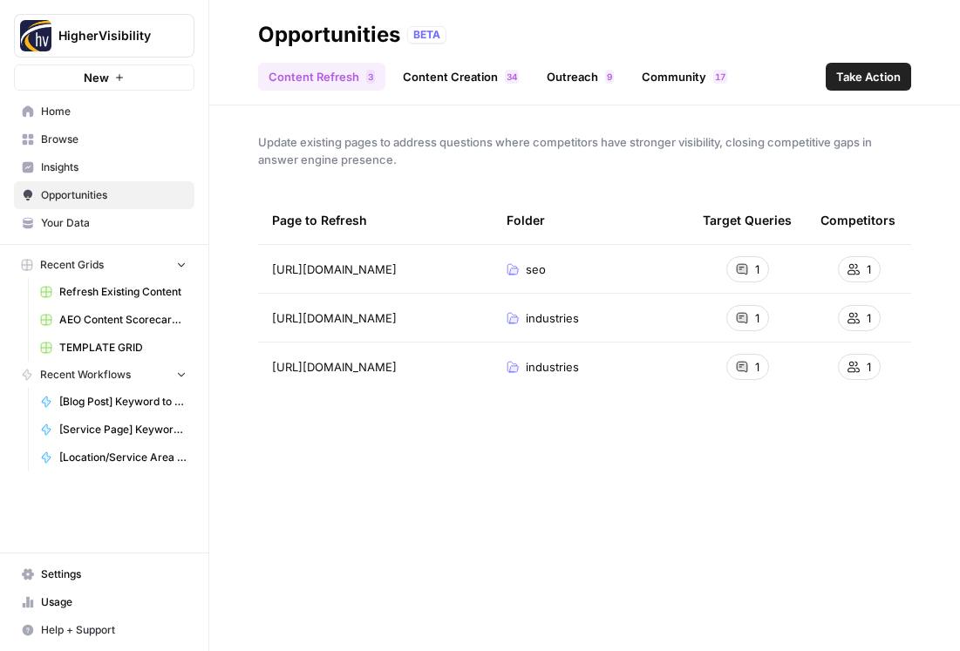
click at [92, 171] on span "Insights" at bounding box center [114, 168] width 146 height 16
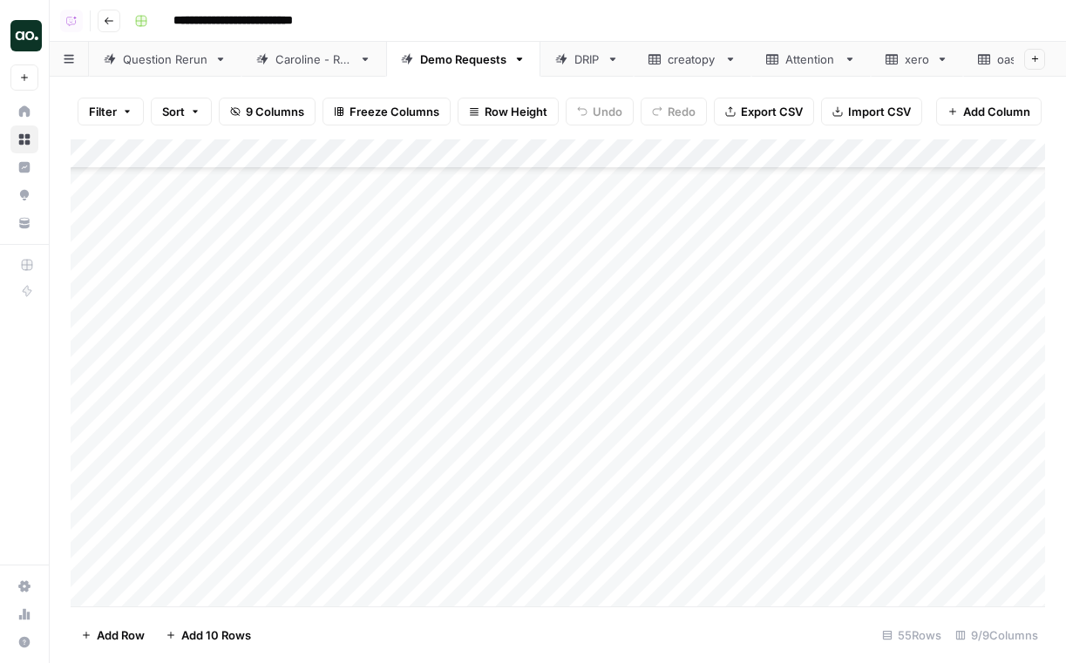
scroll to position [1220, 0]
